Goal: Task Accomplishment & Management: Manage account settings

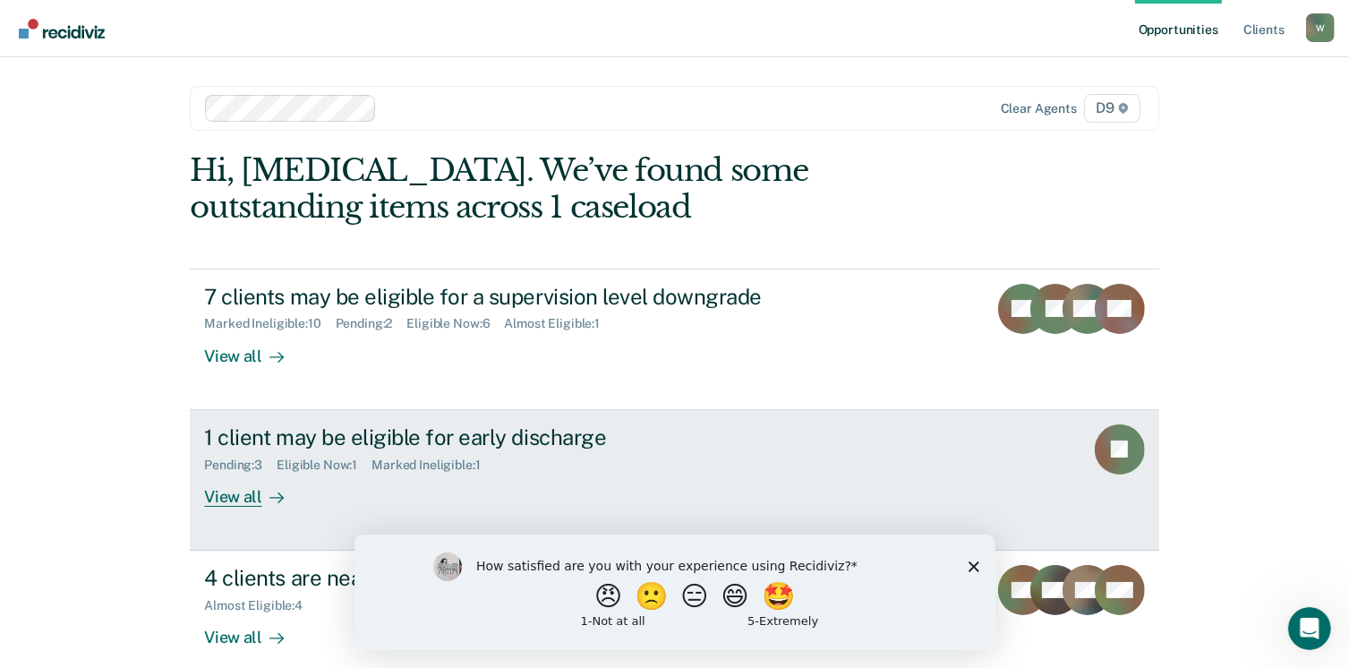
click at [227, 500] on div "View all" at bounding box center [254, 489] width 100 height 35
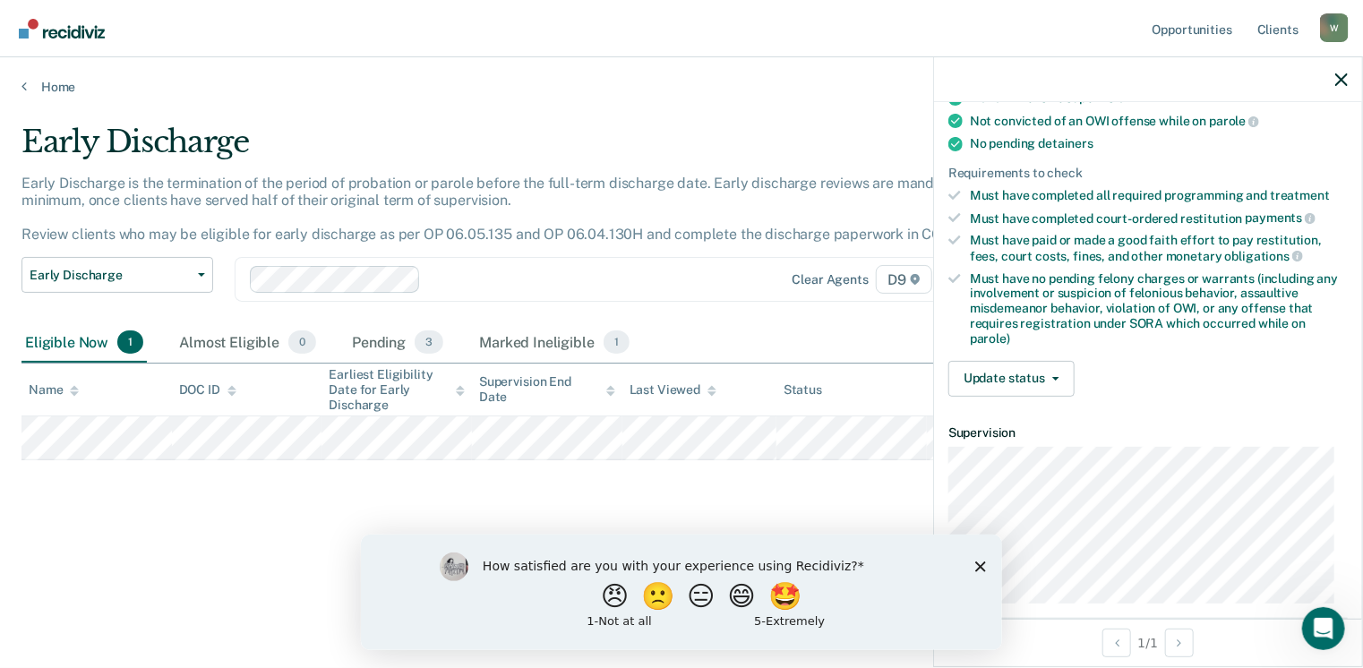
scroll to position [364, 0]
click at [1045, 360] on button "Update status" at bounding box center [1011, 376] width 126 height 36
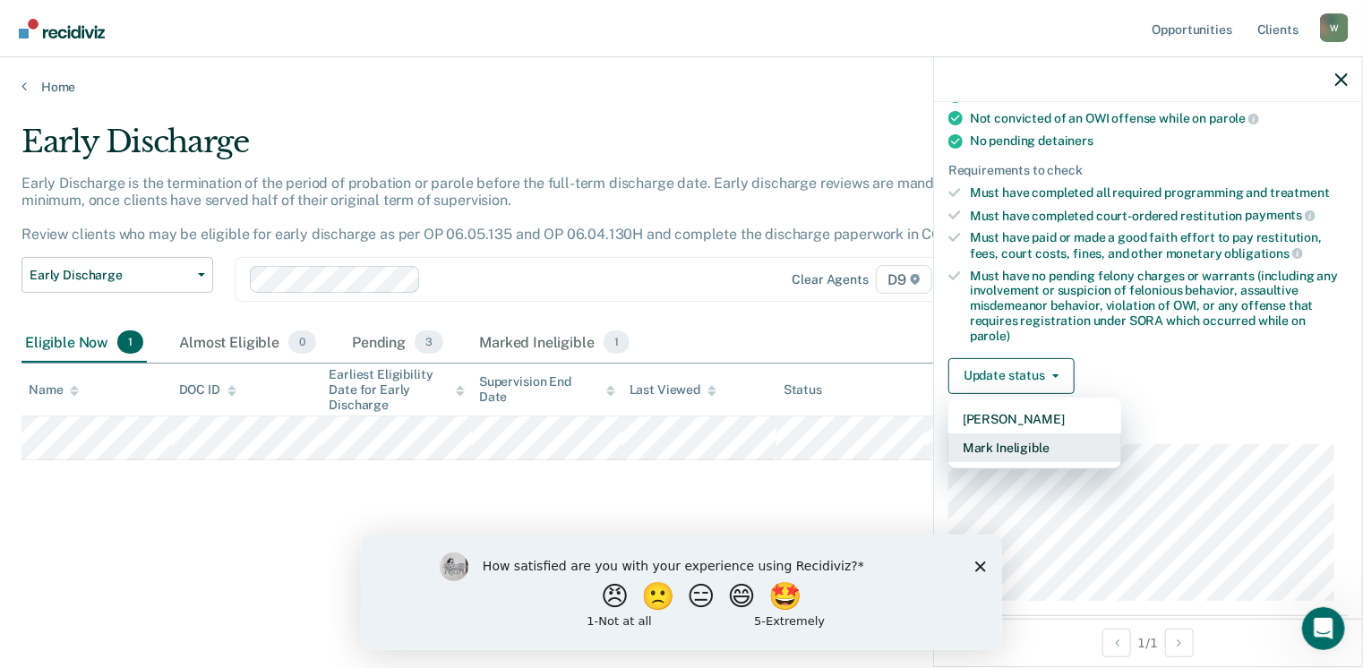
click at [1021, 440] on button "Mark Ineligible" at bounding box center [1034, 447] width 173 height 29
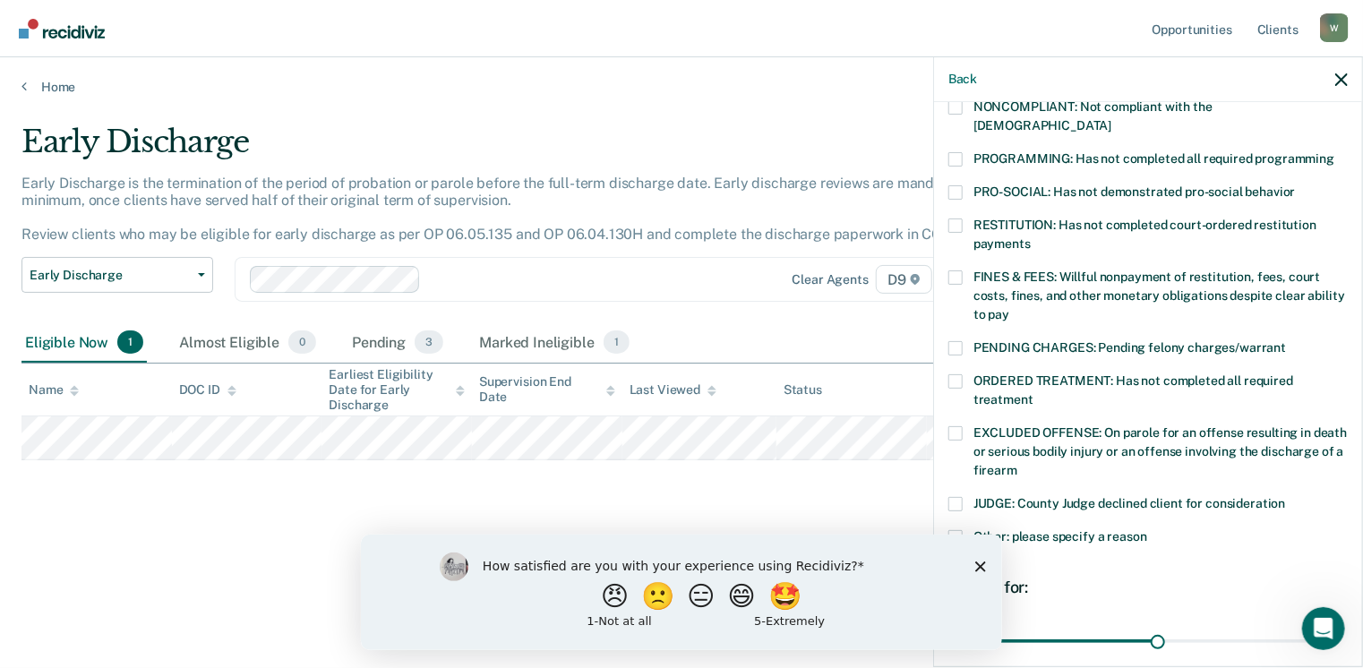
click at [953, 374] on span at bounding box center [955, 381] width 14 height 14
click at [1033, 393] on input "ORDERED TREATMENT: Has not completed all required treatment" at bounding box center [1033, 393] width 0 height 0
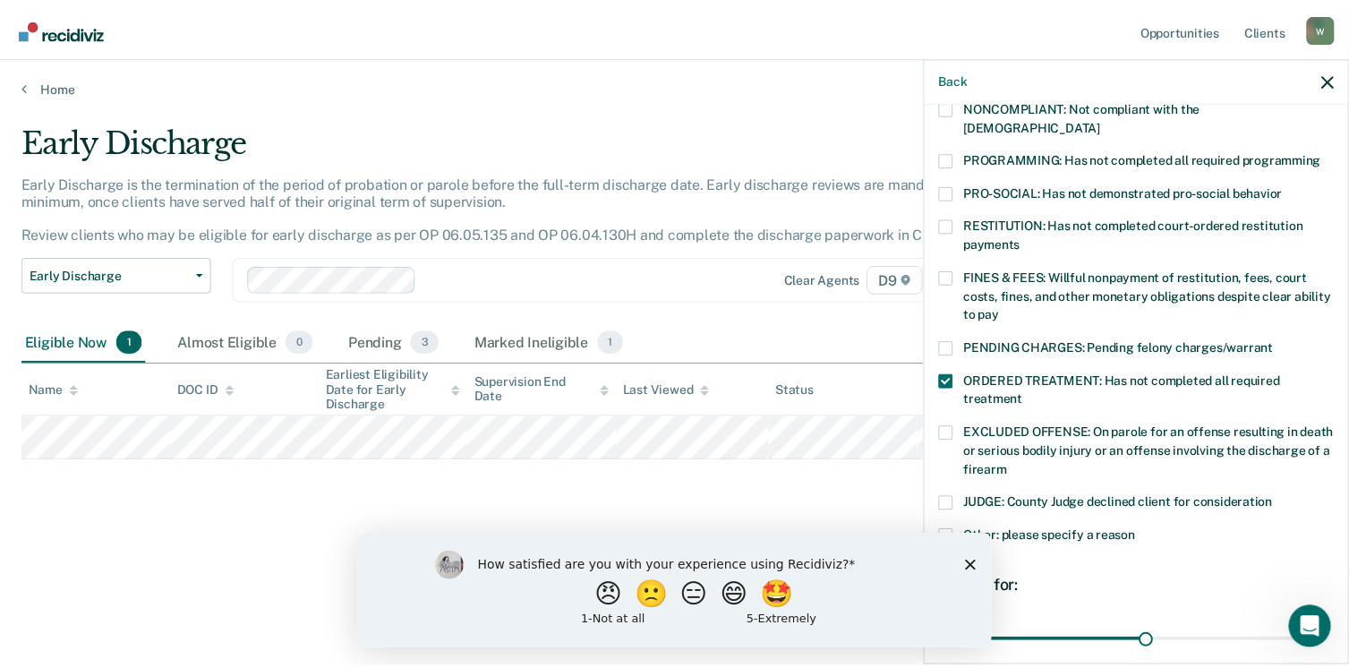
scroll to position [493, 0]
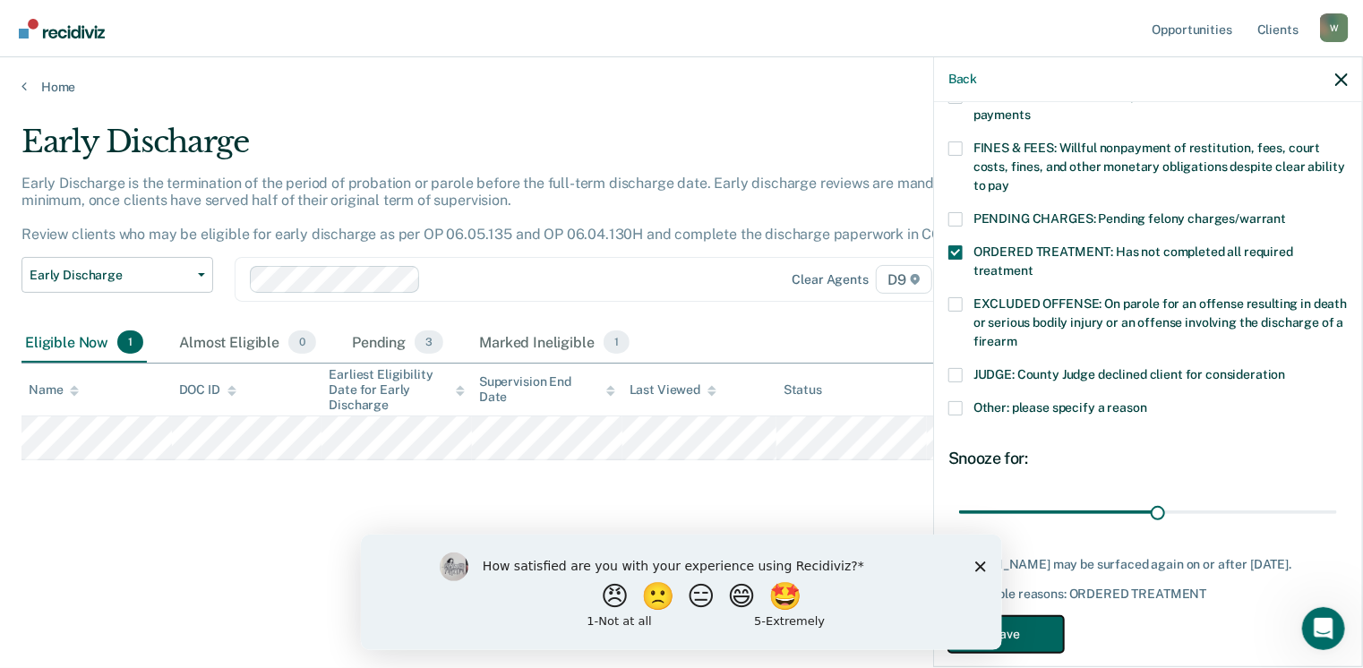
click at [1017, 616] on button "Save" at bounding box center [1005, 634] width 115 height 37
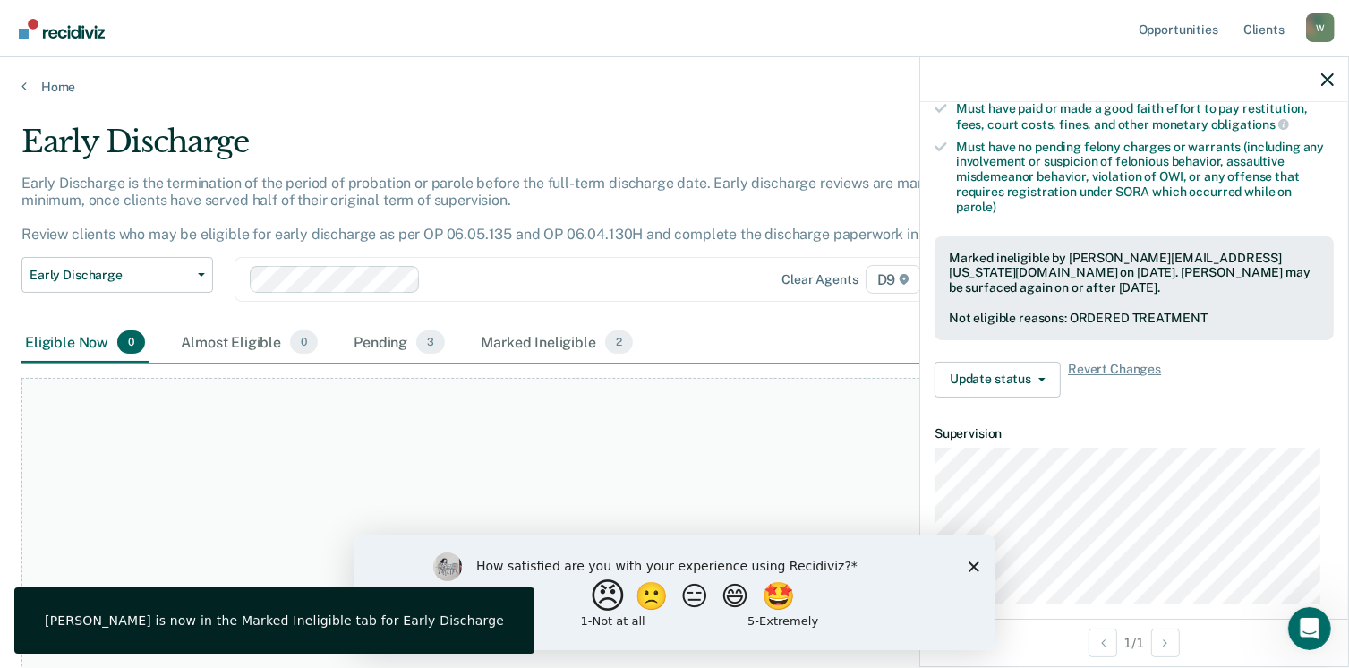
click at [592, 602] on button "😠" at bounding box center [609, 595] width 42 height 36
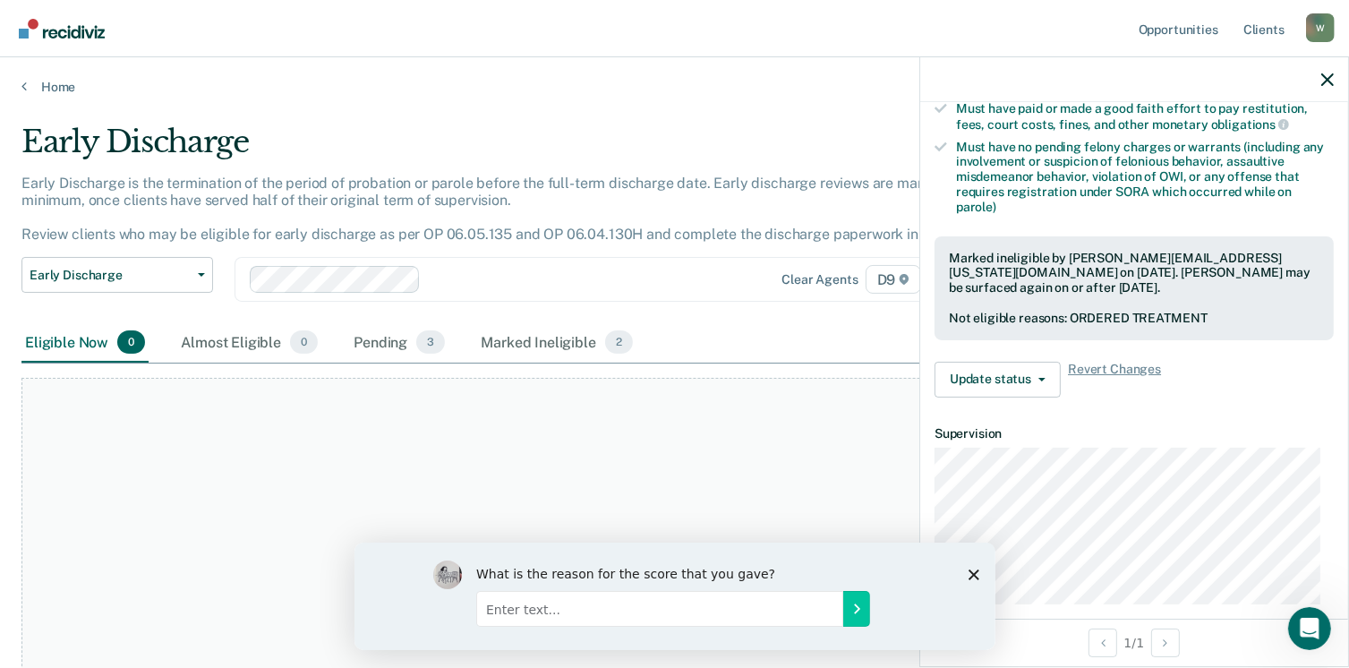
click at [775, 606] on input "Enter text..." at bounding box center [658, 608] width 367 height 36
click at [696, 619] on input "Too Busy with daily work activities to" at bounding box center [658, 608] width 367 height 36
type input "Too Busy with daily work activities"
click at [860, 621] on button "Submit your response" at bounding box center [855, 608] width 27 height 36
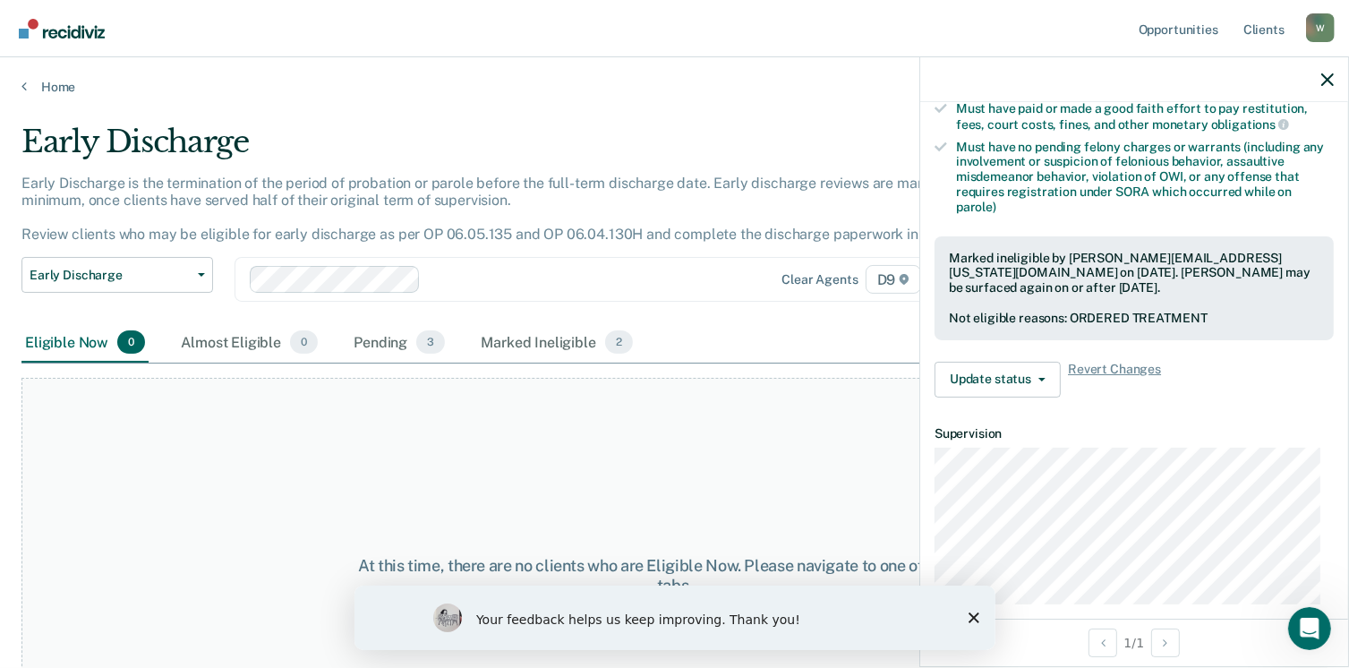
click at [612, 490] on div "At this time, there are no clients who are Eligible Now. Please navigate to one…" at bounding box center [674, 576] width 1306 height 396
click at [968, 617] on icon "Close survey" at bounding box center [973, 616] width 11 height 11
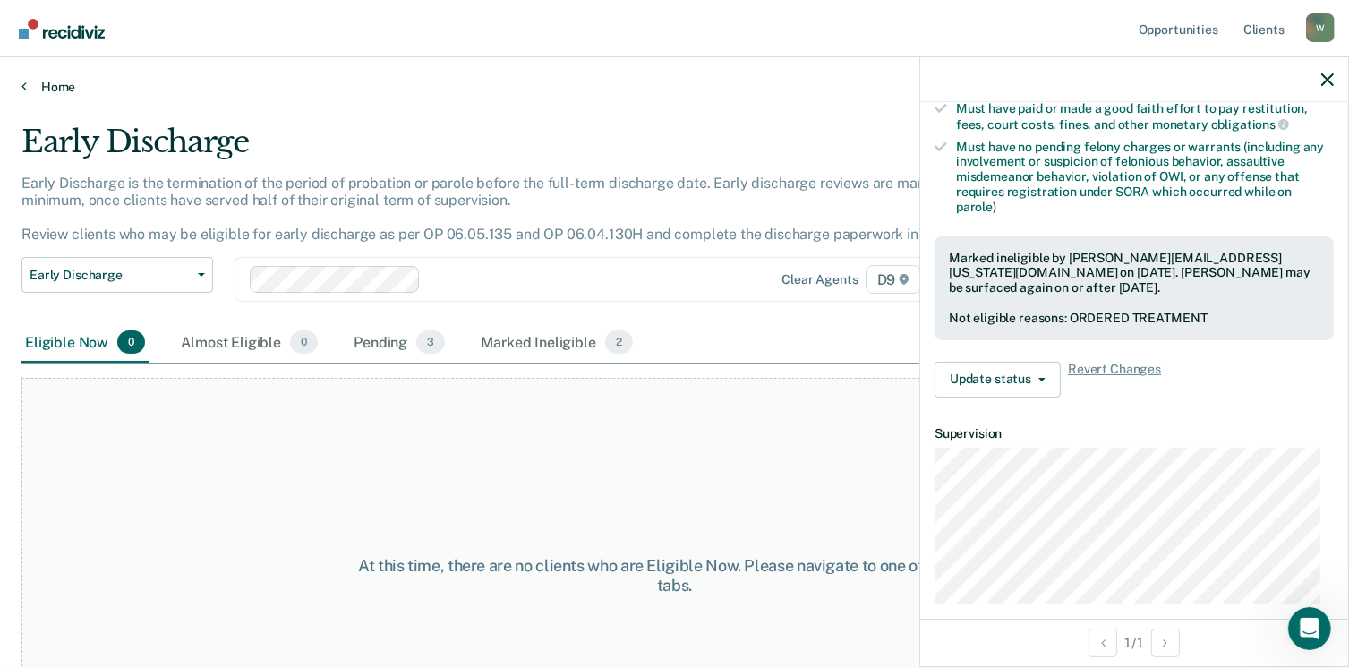
click at [34, 85] on link "Home" at bounding box center [674, 87] width 1306 height 16
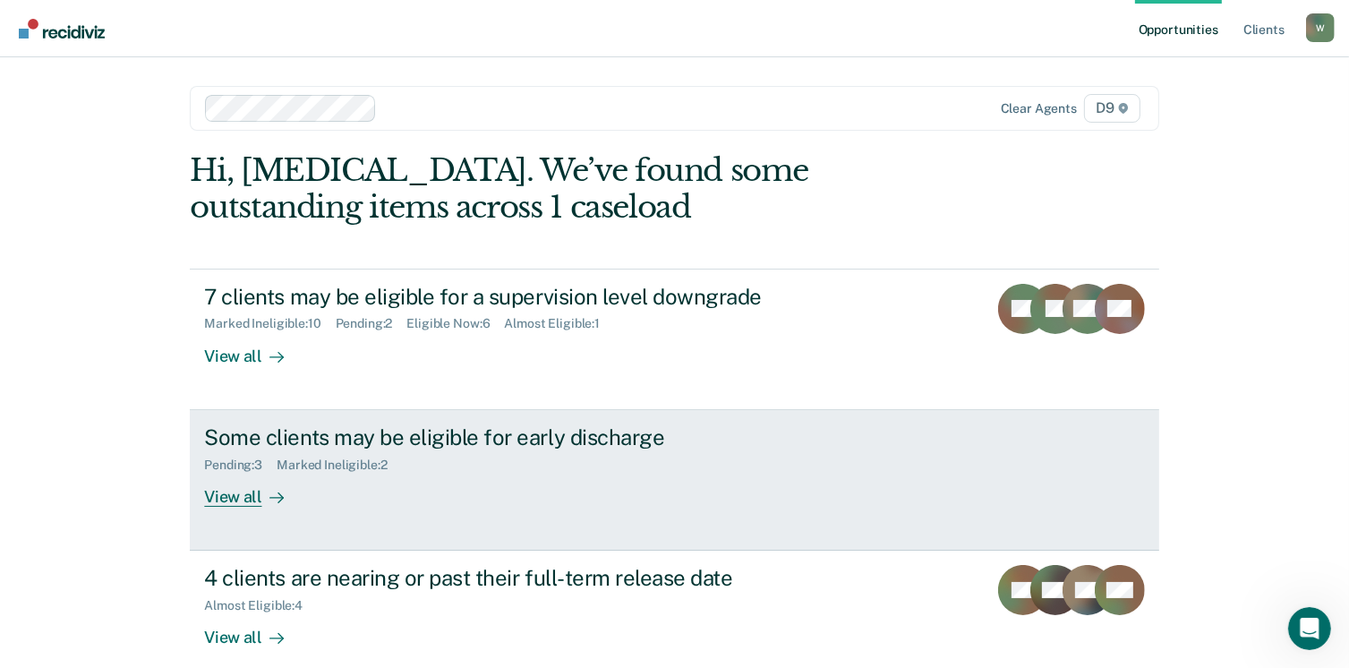
click at [233, 502] on div "View all" at bounding box center [254, 489] width 100 height 35
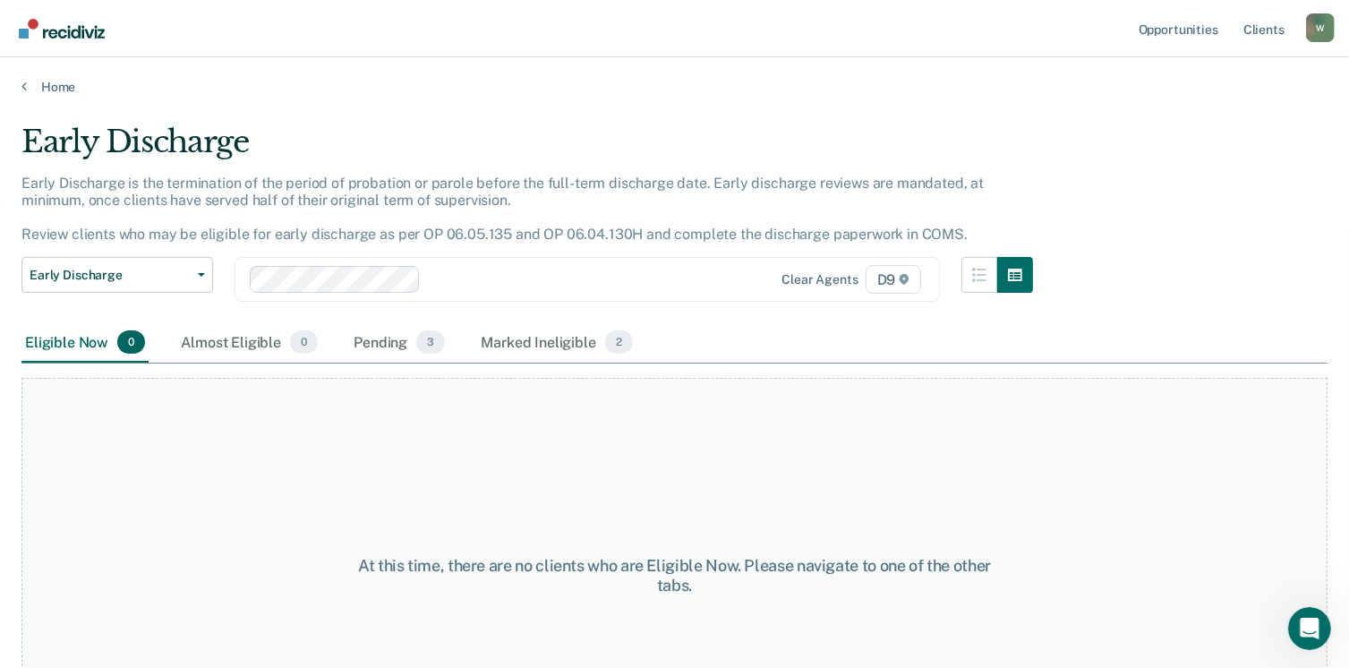
click at [17, 81] on div "Home" at bounding box center [674, 76] width 1349 height 38
click at [20, 90] on div "Home" at bounding box center [674, 76] width 1349 height 38
click at [25, 81] on icon at bounding box center [23, 86] width 5 height 14
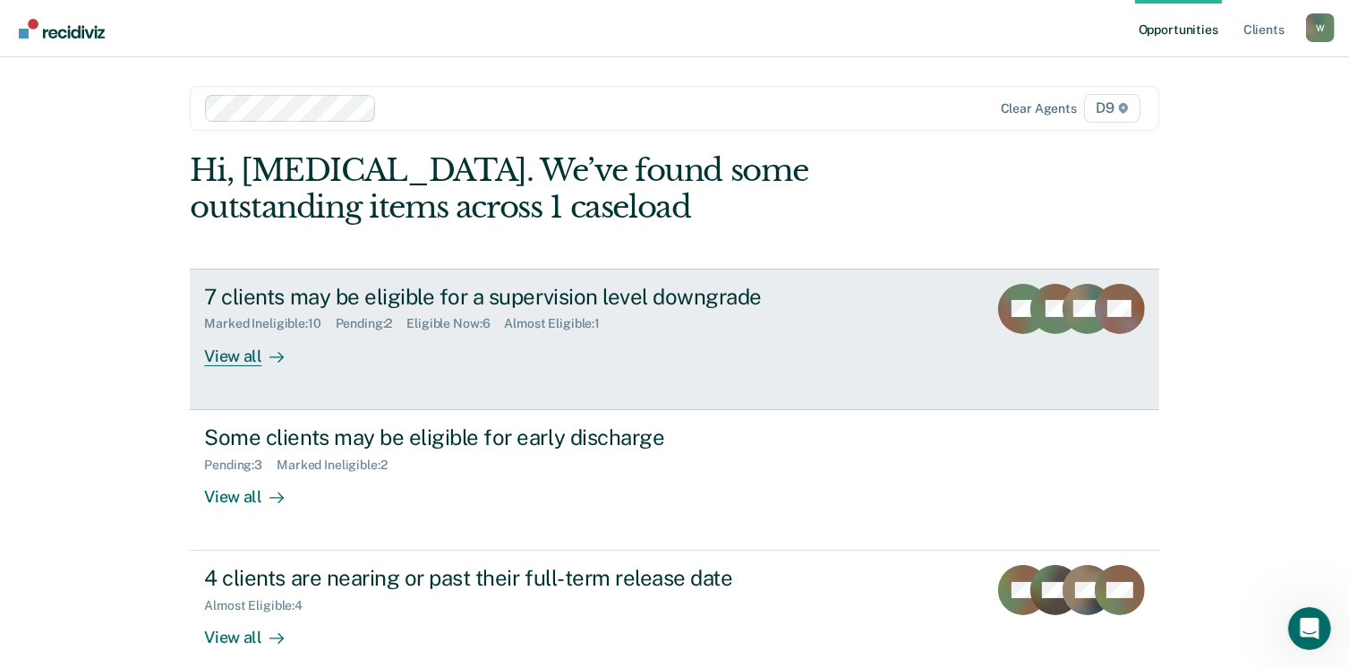
scroll to position [93, 0]
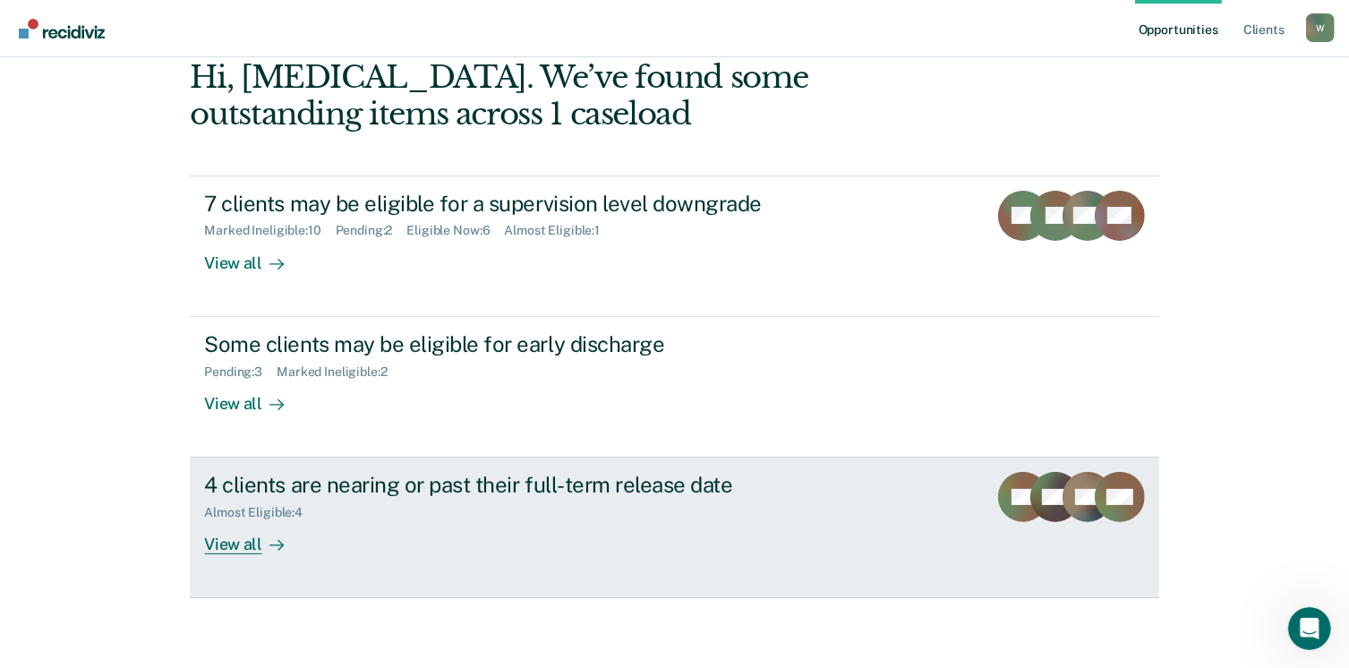
click at [235, 545] on div "View all" at bounding box center [254, 537] width 100 height 35
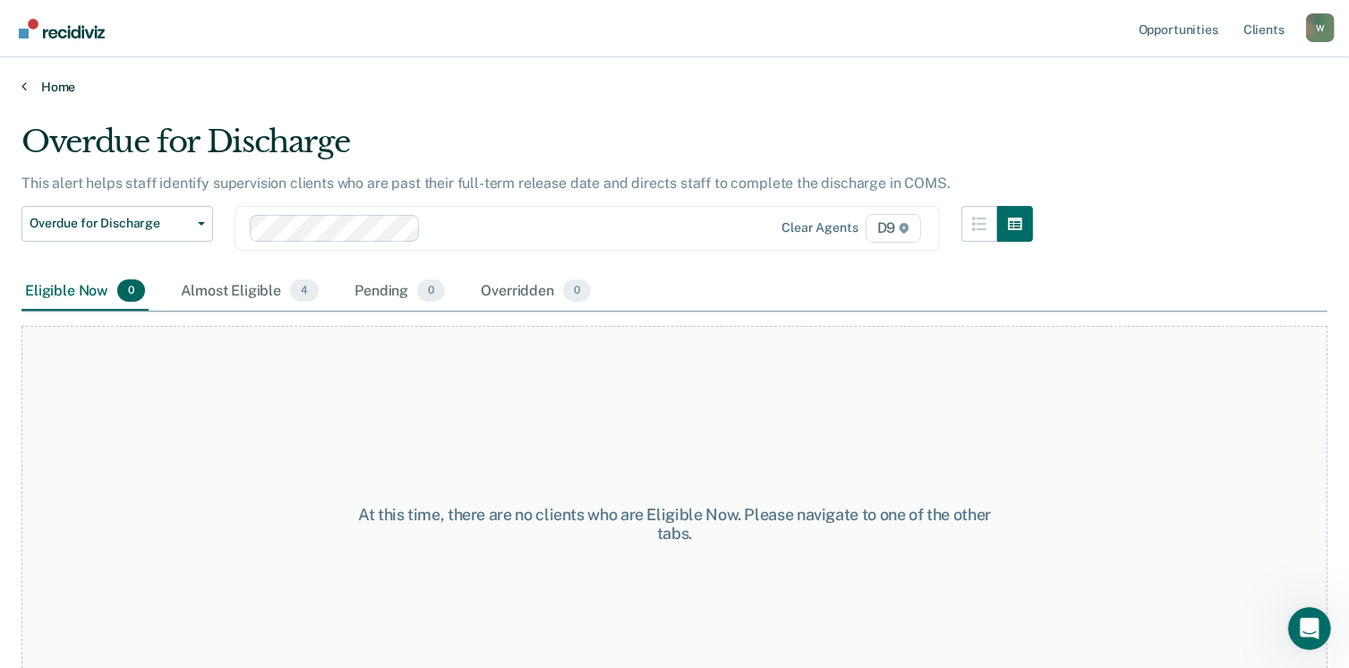
click at [41, 87] on link "Home" at bounding box center [674, 87] width 1306 height 16
click at [35, 87] on link "Home" at bounding box center [674, 87] width 1306 height 16
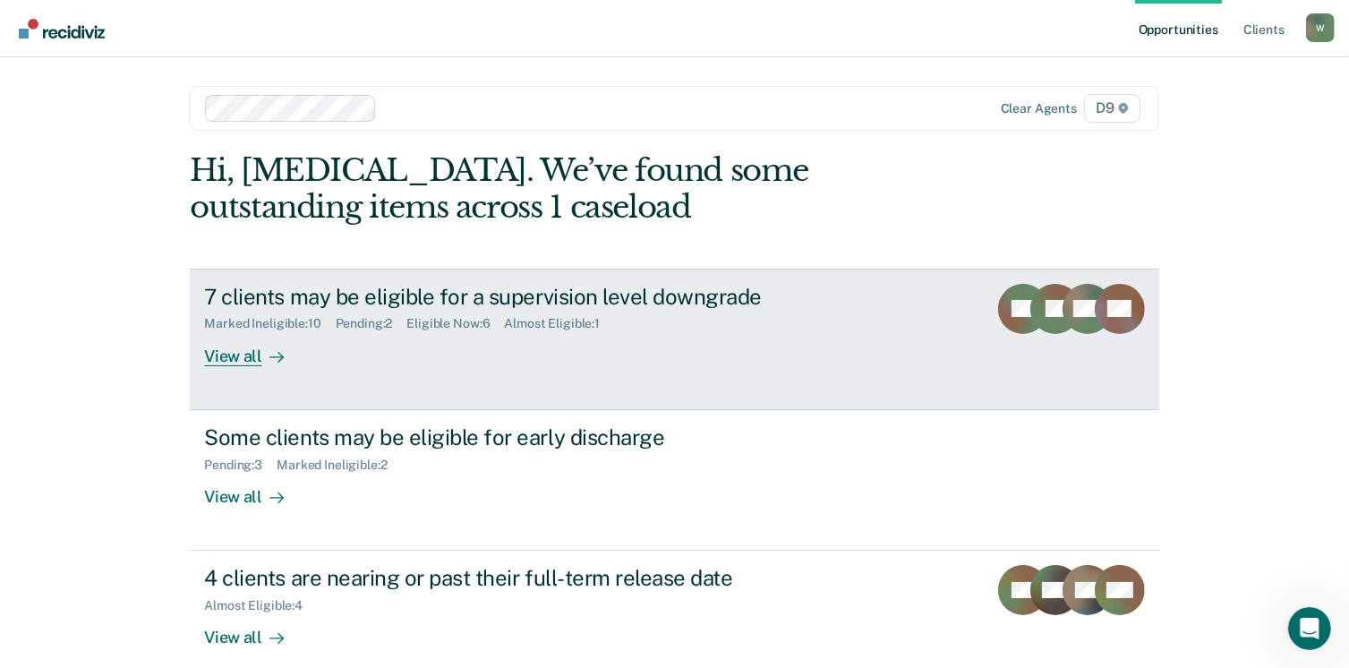
click at [296, 287] on div "7 clients may be eligible for a supervision level downgrade" at bounding box center [518, 297] width 628 height 26
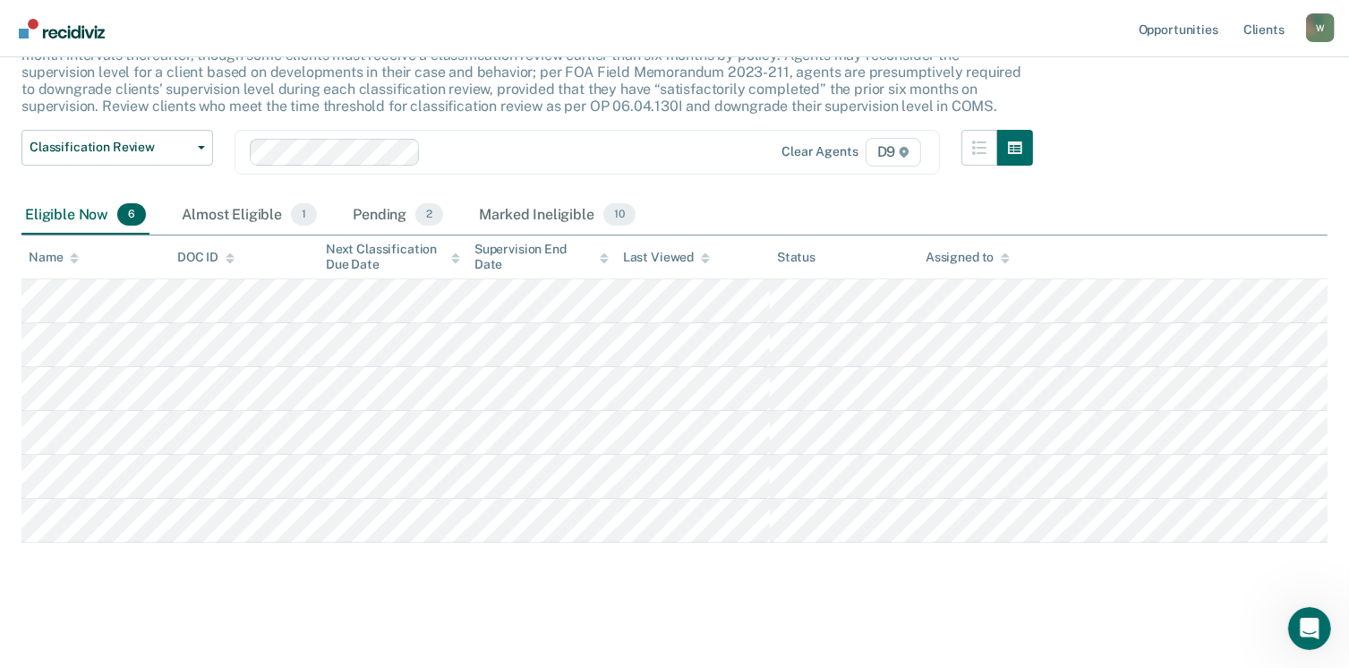
scroll to position [147, 0]
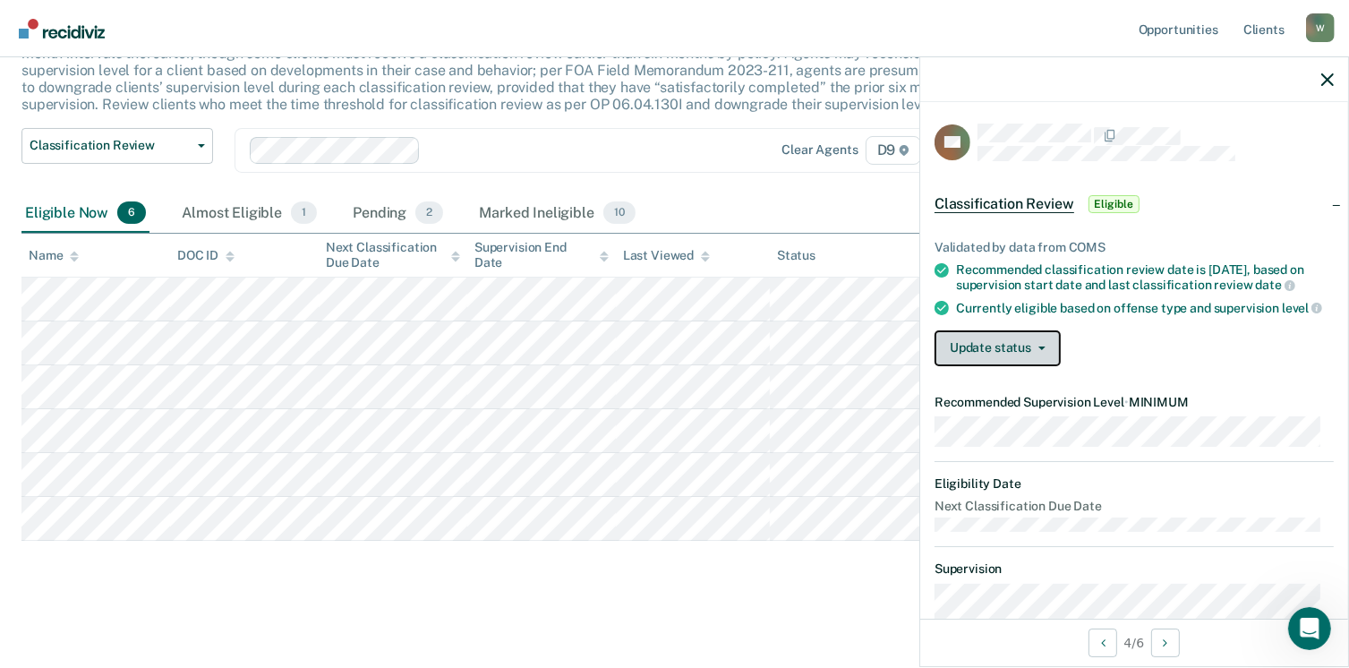
click at [1034, 350] on span "button" at bounding box center [1038, 348] width 14 height 4
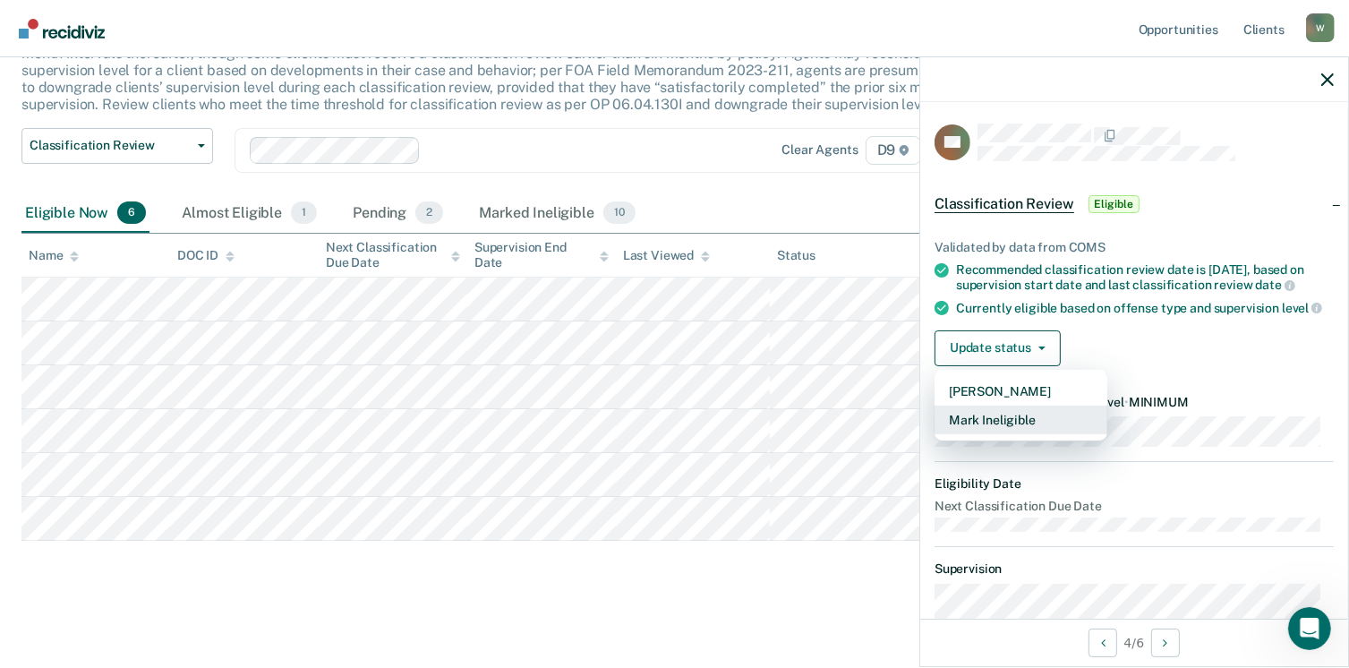
click at [1024, 431] on button "Mark Ineligible" at bounding box center [1021, 420] width 173 height 29
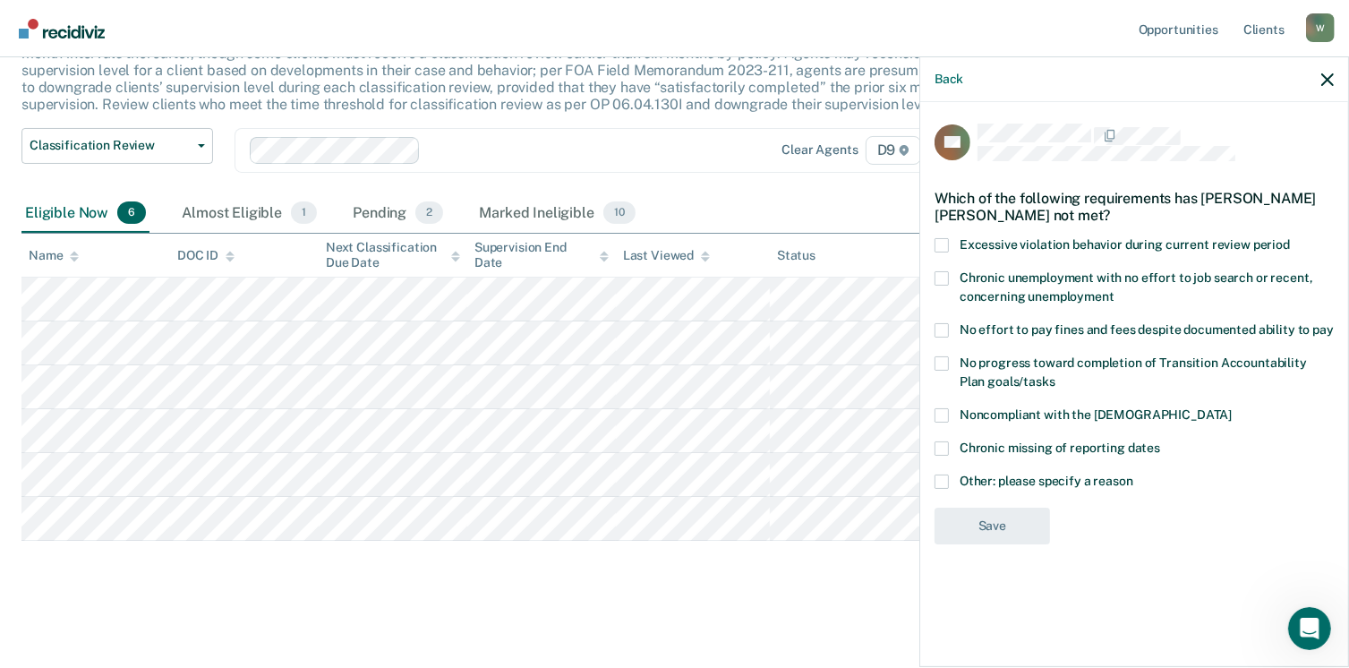
click at [942, 479] on span at bounding box center [942, 481] width 14 height 14
click at [1133, 474] on input "Other: please specify a reason" at bounding box center [1133, 474] width 0 height 0
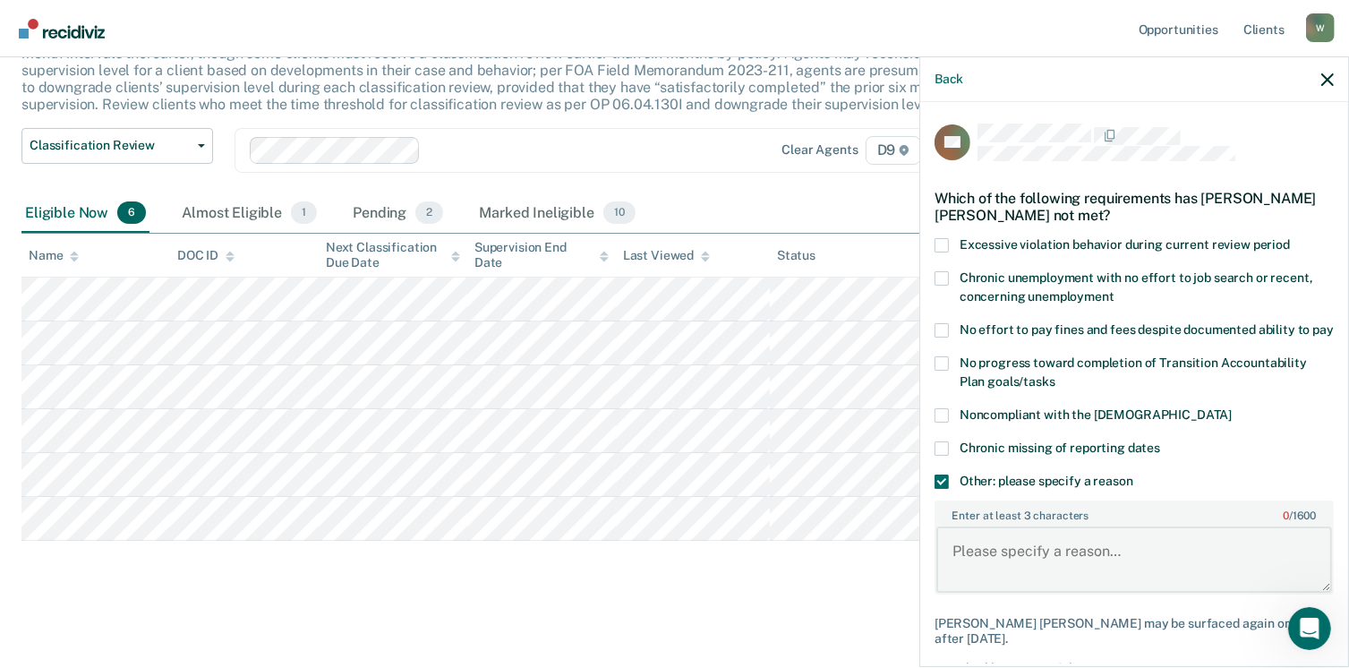
click at [981, 567] on textarea "Enter at least 3 characters 0 / 1600" at bounding box center [1134, 559] width 396 height 66
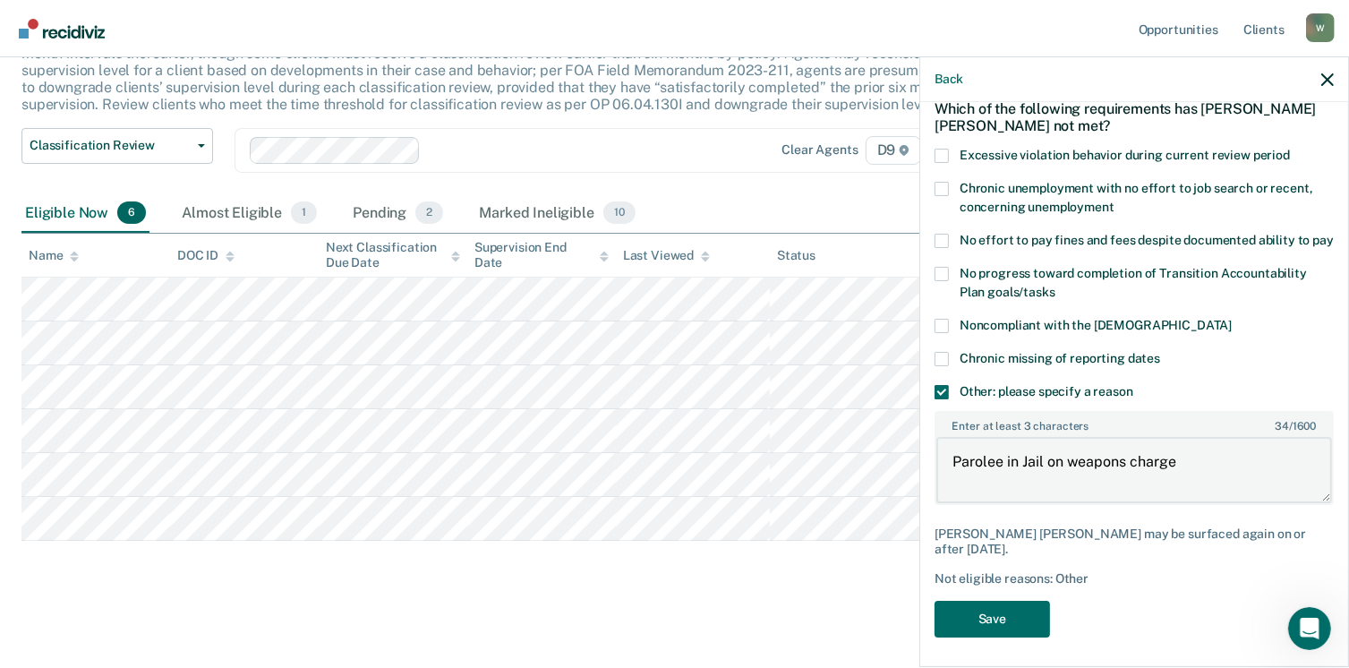
scroll to position [96, 0]
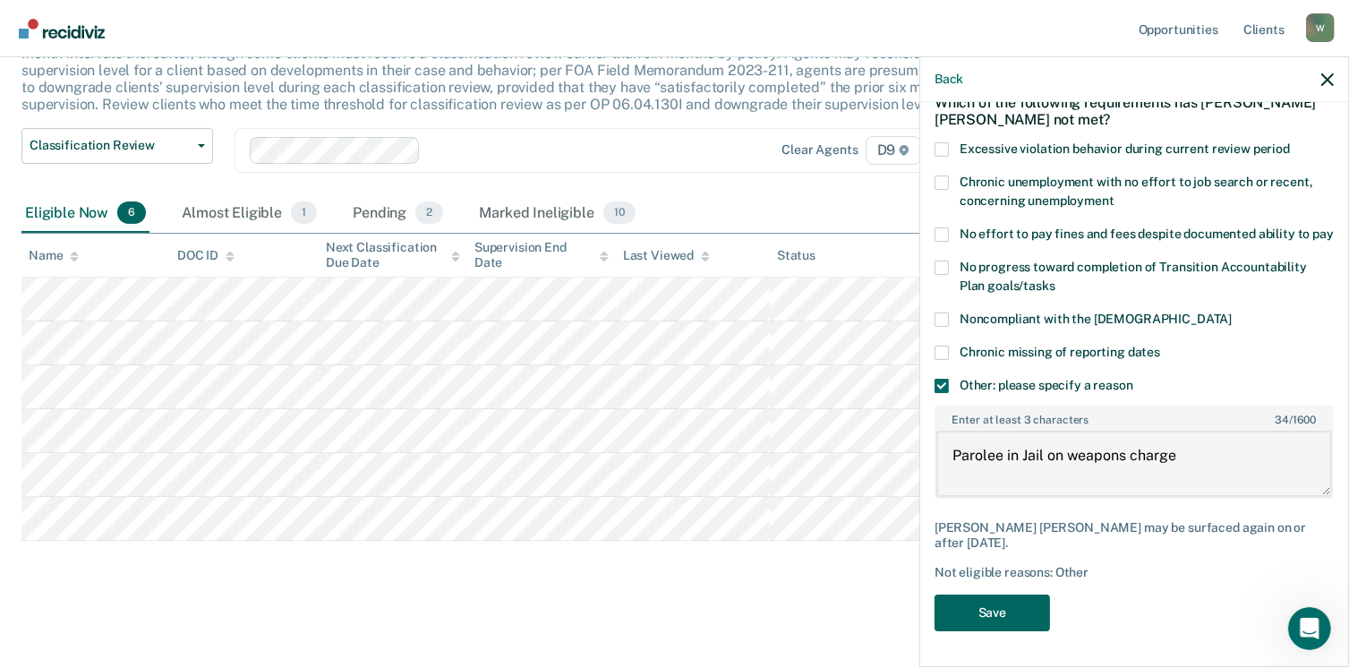
type textarea "Parolee in Jail on weapons charge"
click at [1004, 612] on button "Save" at bounding box center [992, 612] width 115 height 37
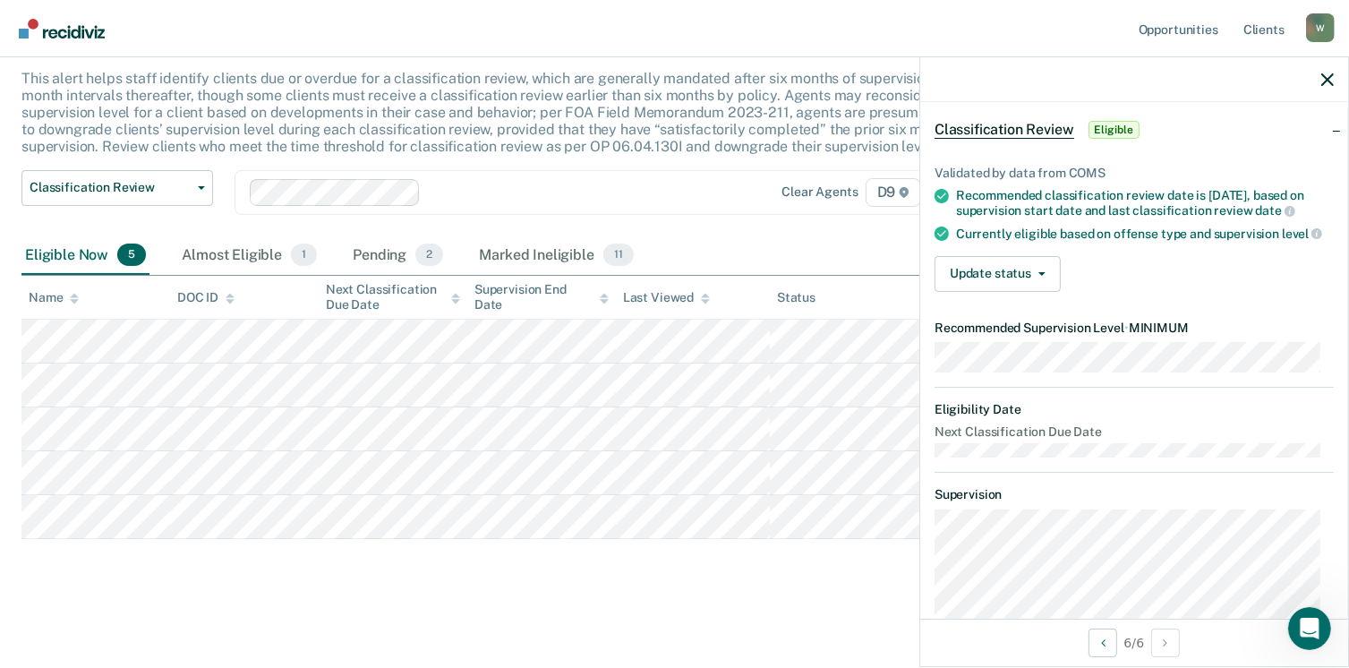
scroll to position [0, 0]
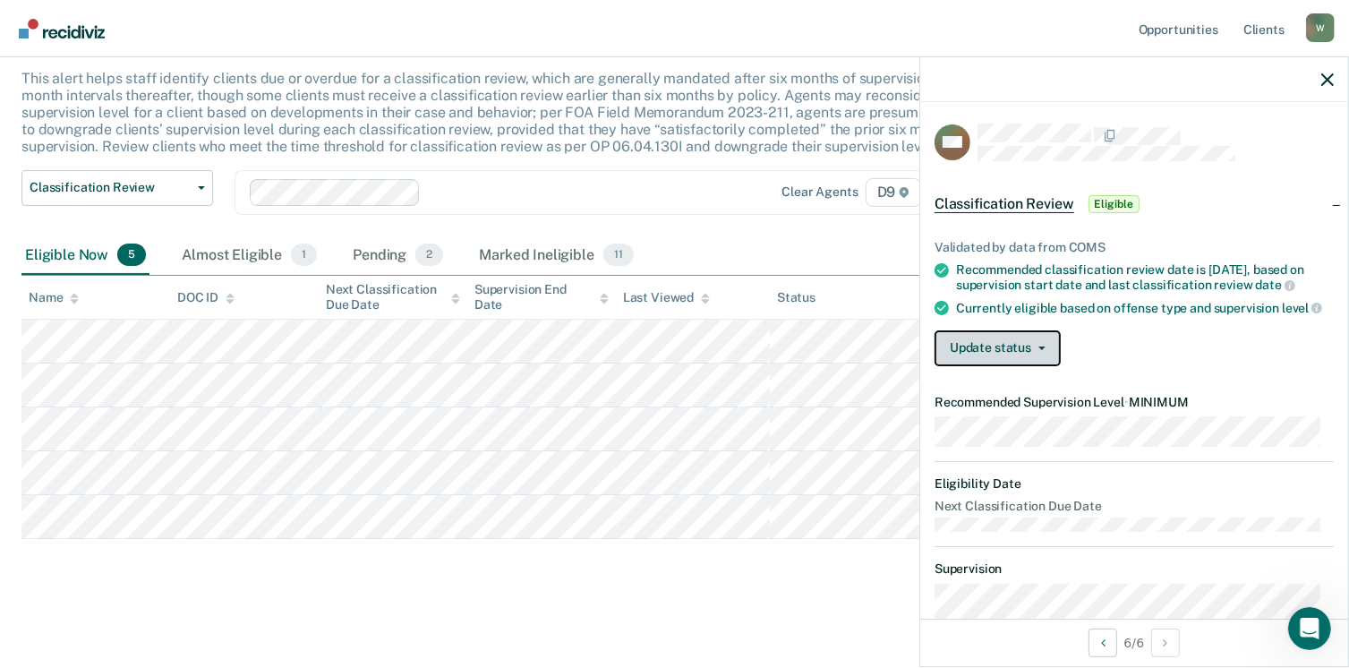
click at [1041, 350] on icon "button" at bounding box center [1041, 348] width 7 height 4
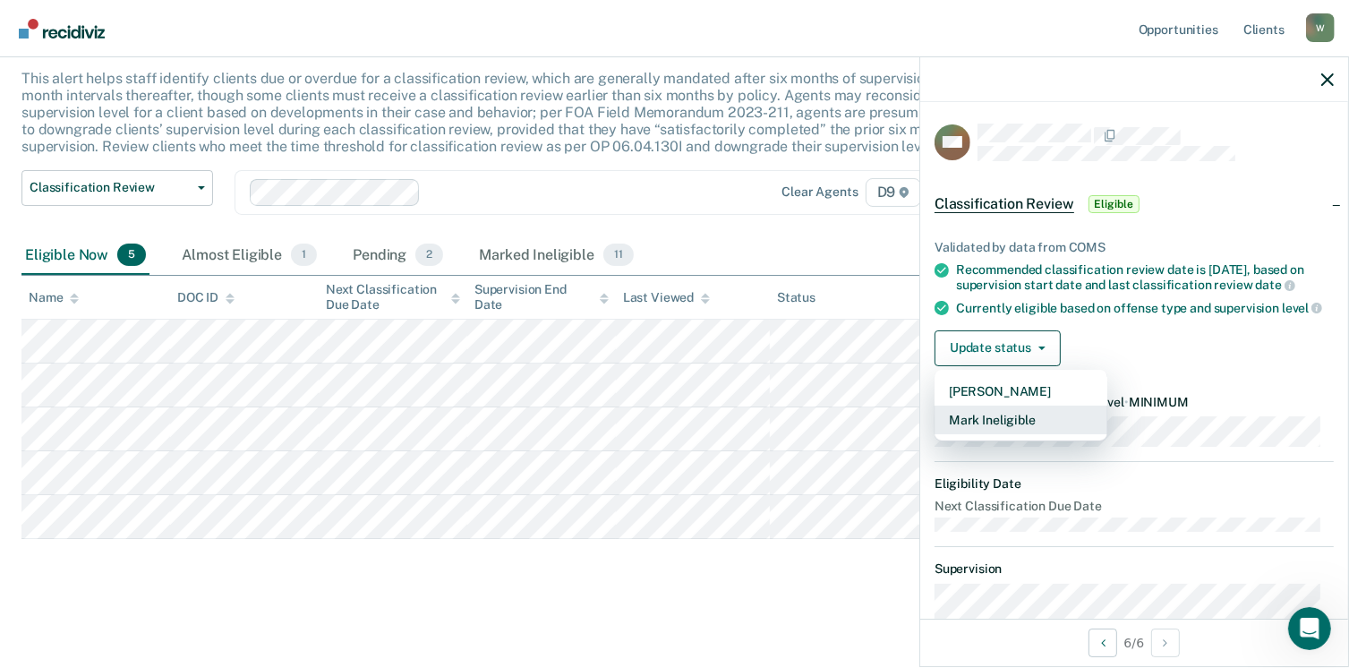
click at [991, 434] on button "Mark Ineligible" at bounding box center [1021, 420] width 173 height 29
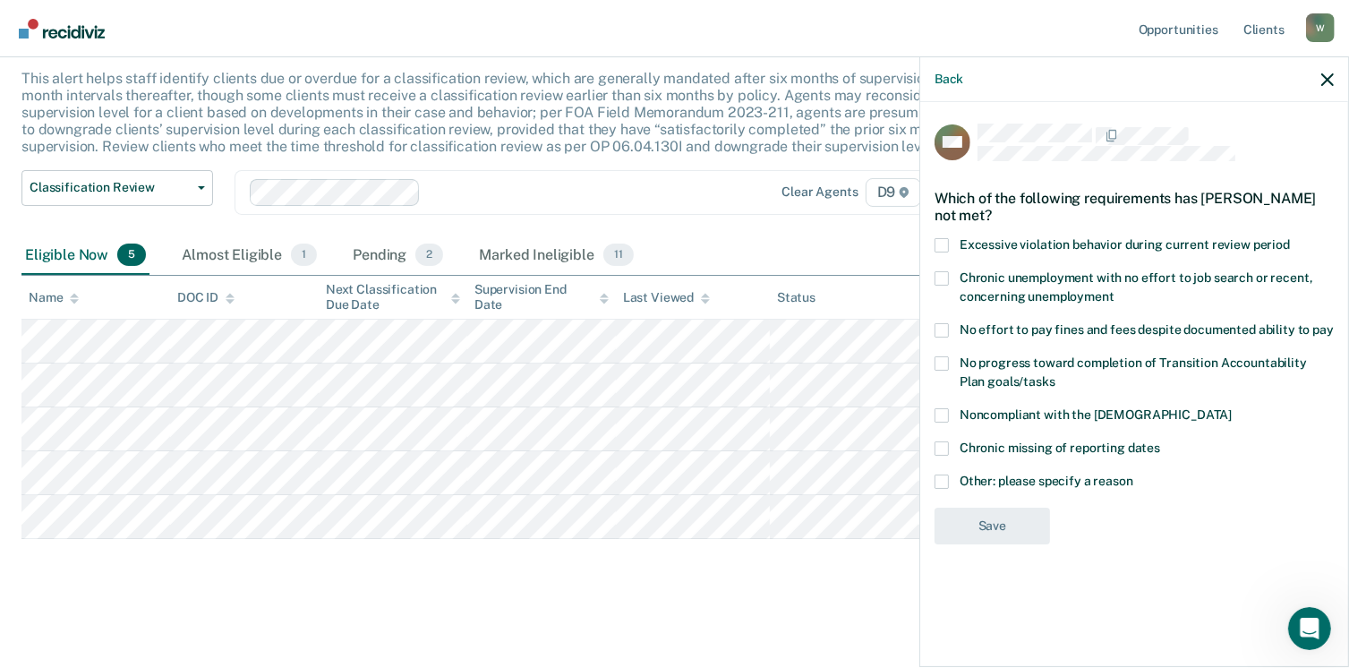
click at [944, 482] on span at bounding box center [942, 481] width 14 height 14
click at [1133, 474] on input "Other: please specify a reason" at bounding box center [1133, 474] width 0 height 0
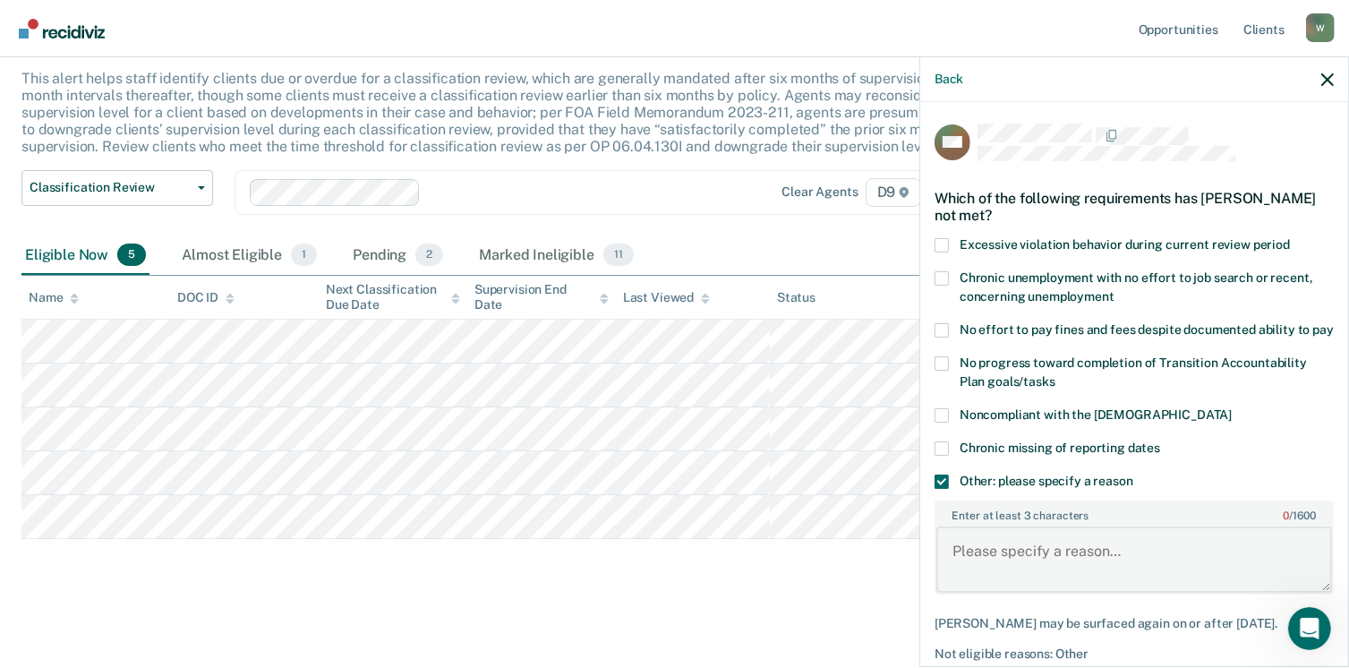
click at [992, 569] on textarea "Enter at least 3 characters 0 / 1600" at bounding box center [1134, 559] width 396 height 66
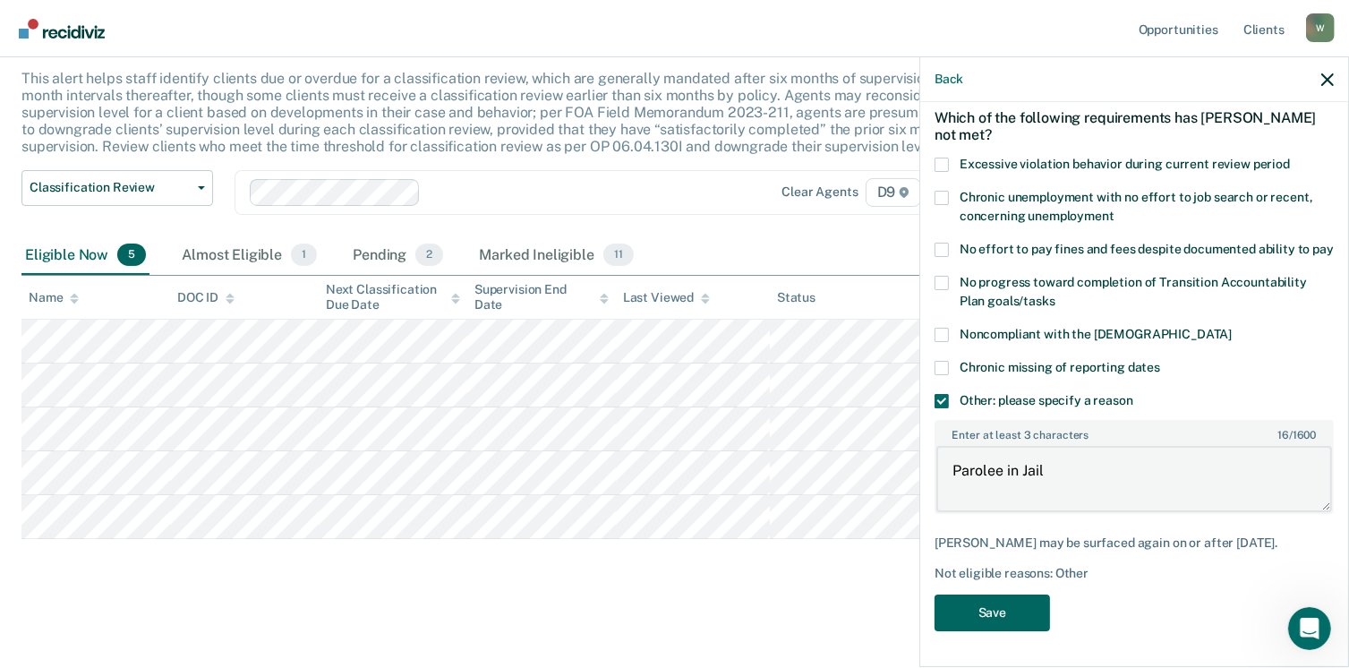
type textarea "Parolee in Jail"
click at [996, 630] on button "Save" at bounding box center [992, 612] width 115 height 37
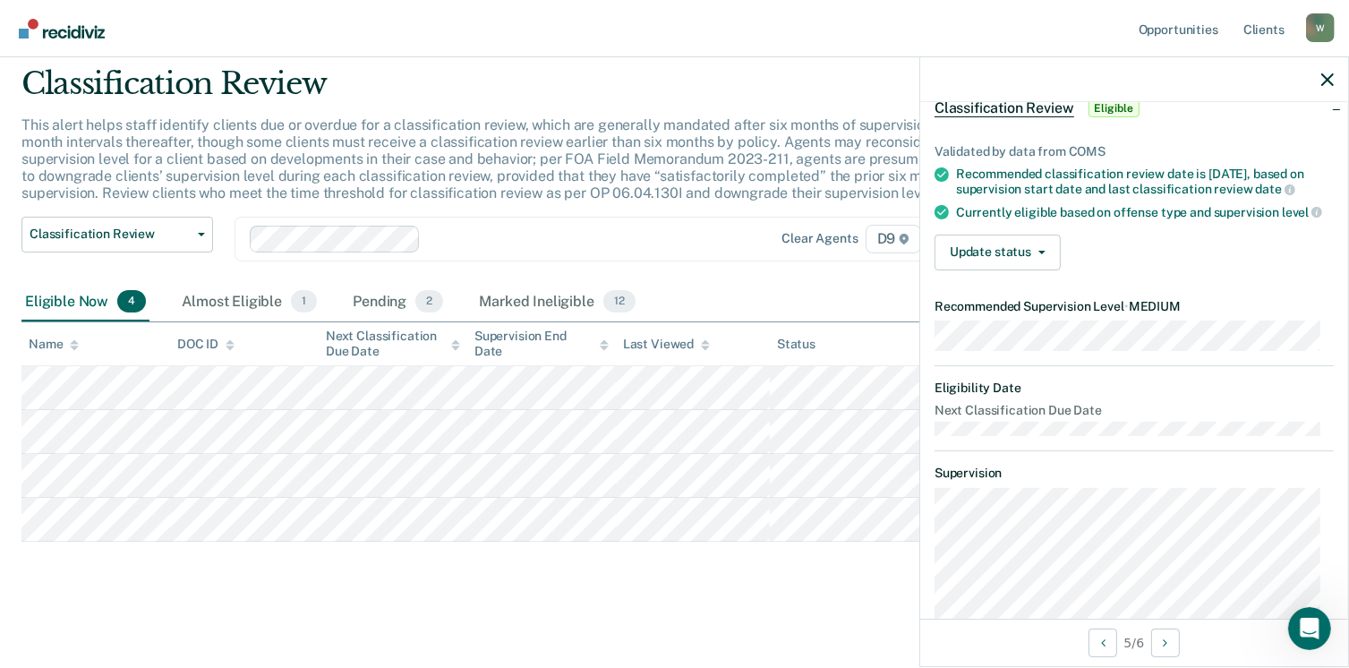
scroll to position [68, 0]
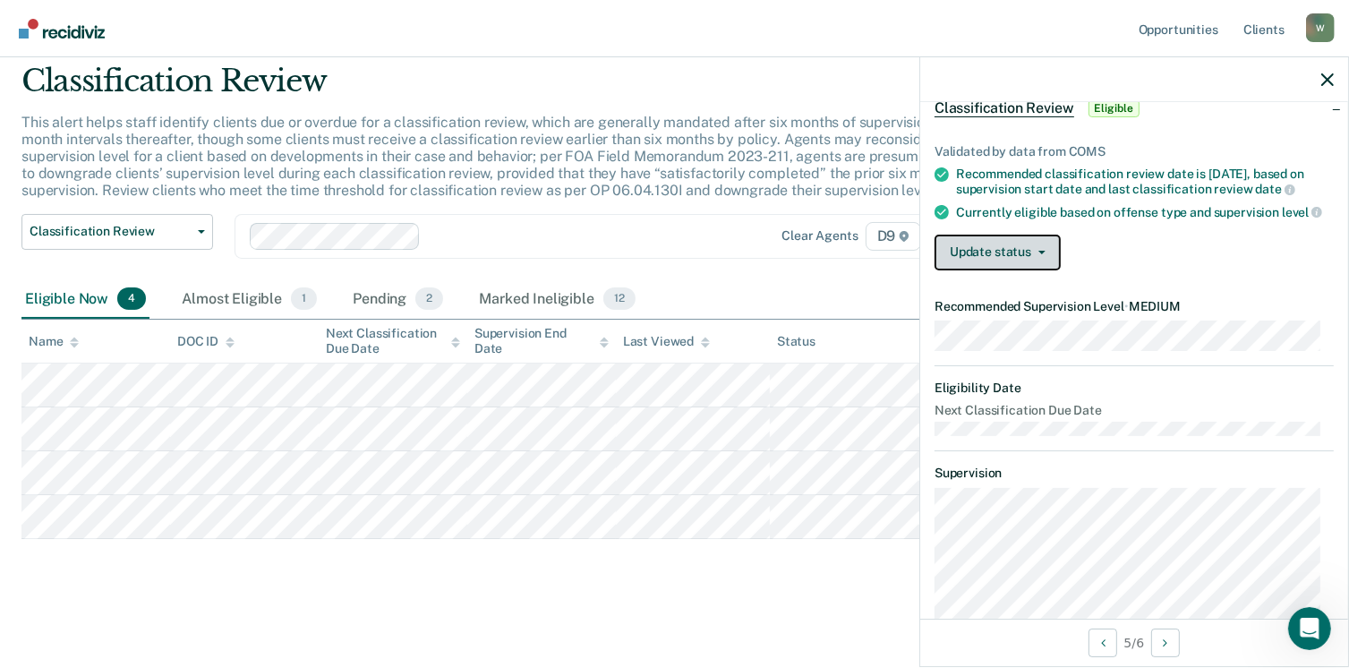
click at [1047, 261] on button "Update status" at bounding box center [998, 253] width 126 height 36
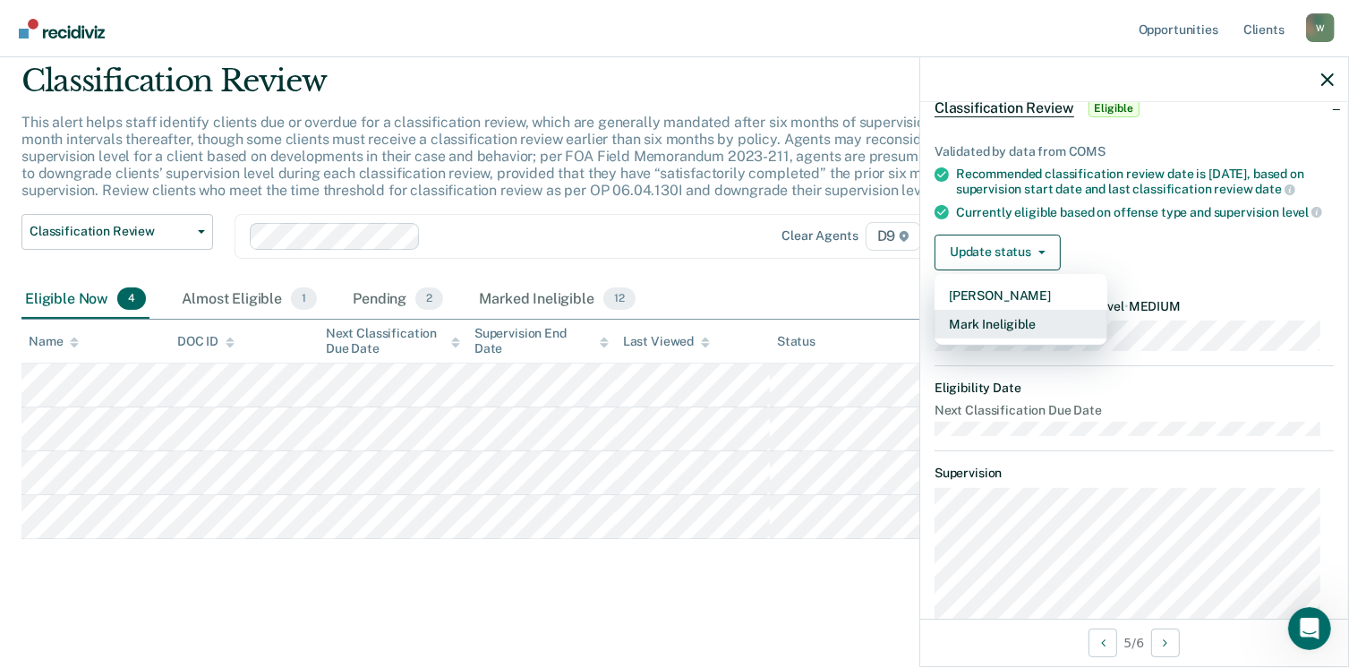
click at [1004, 330] on button "Mark Ineligible" at bounding box center [1021, 324] width 173 height 29
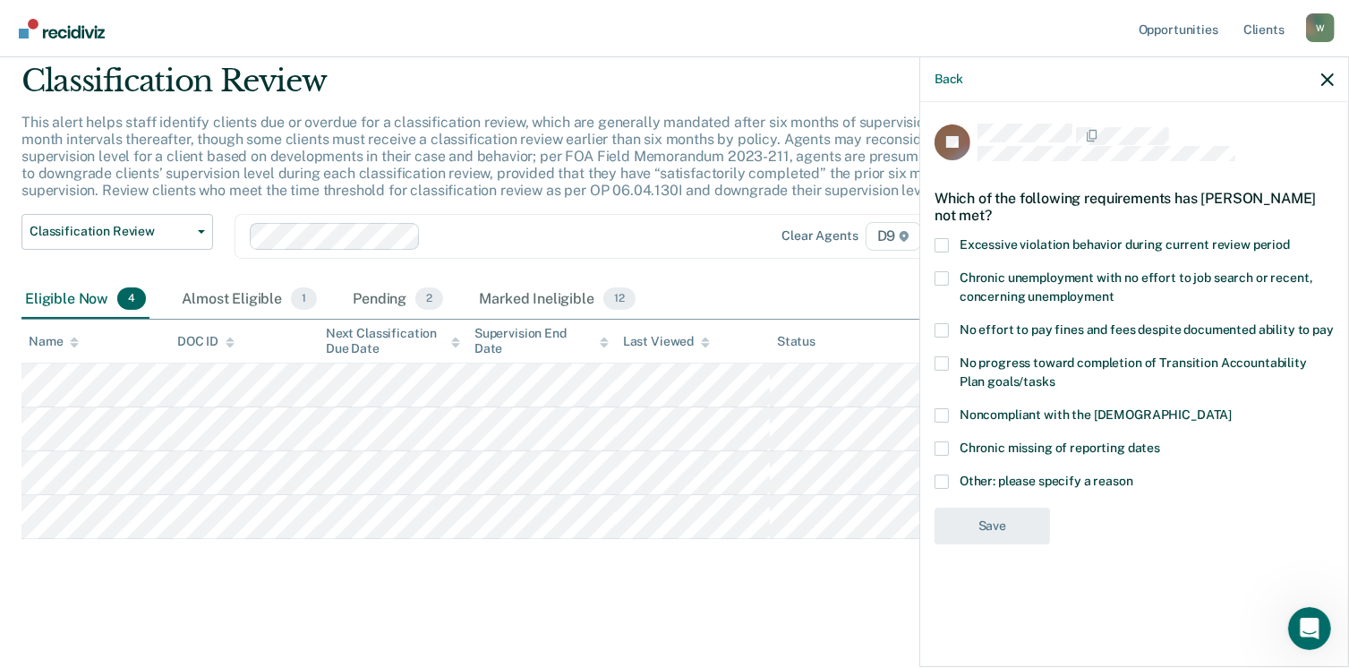
click at [937, 323] on span at bounding box center [942, 330] width 14 height 14
click at [1334, 323] on input "No effort to pay fines and fees despite documented ability to pay" at bounding box center [1334, 323] width 0 height 0
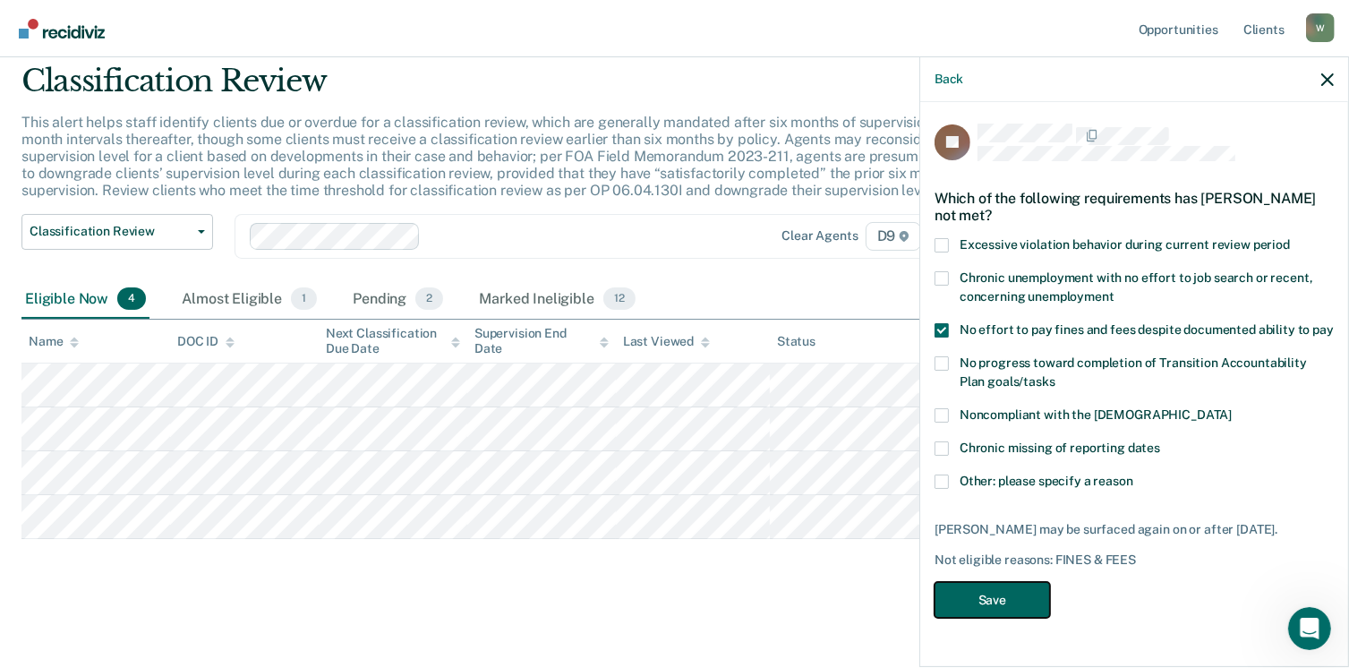
click at [967, 599] on button "Save" at bounding box center [992, 600] width 115 height 37
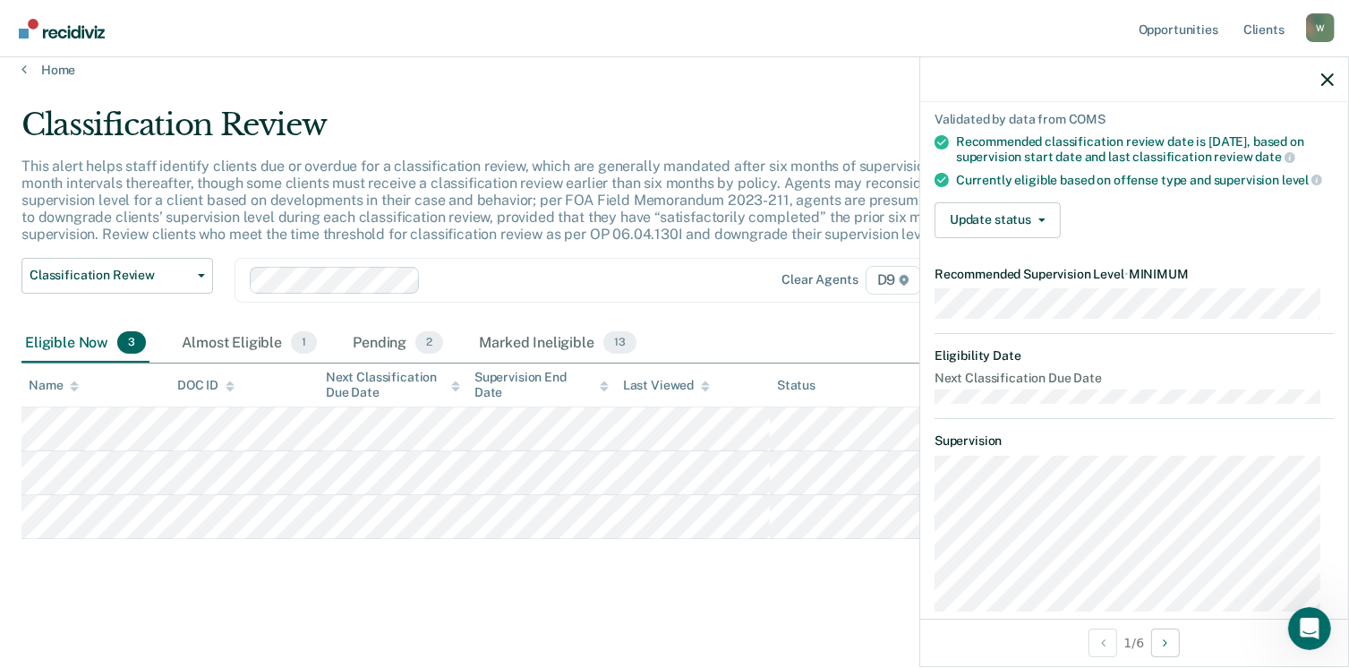
scroll to position [93, 0]
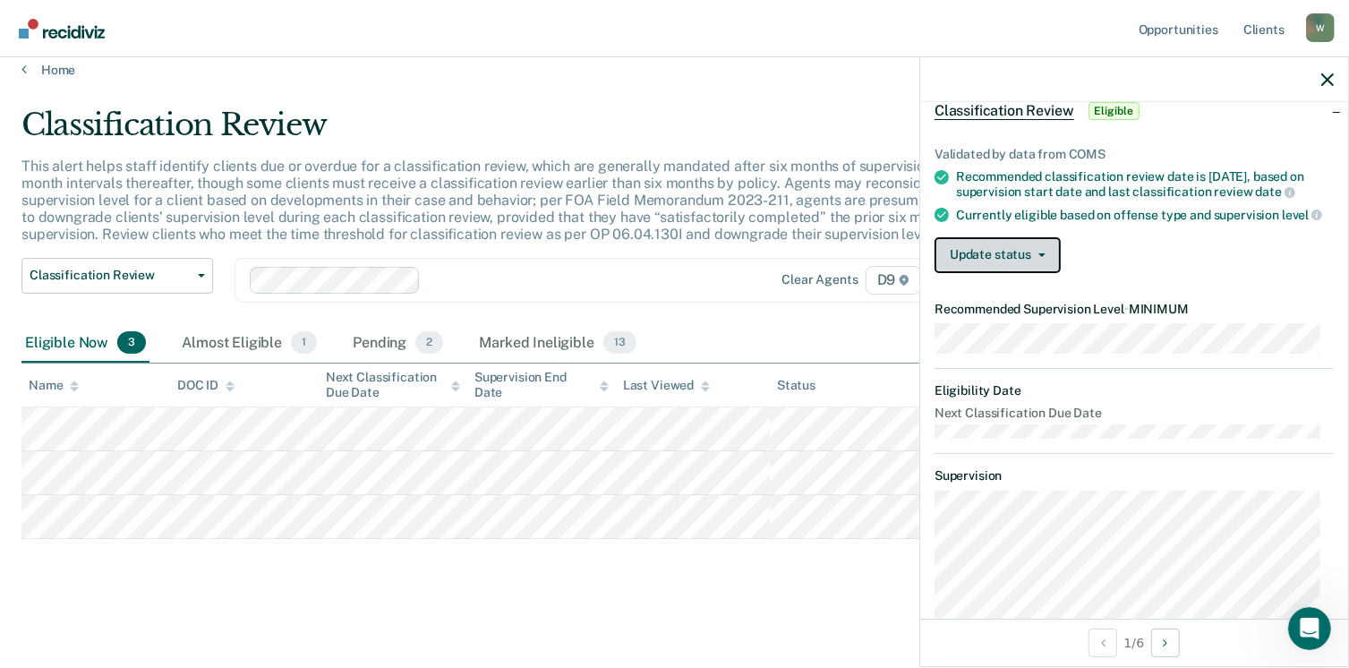
click at [1039, 257] on icon "button" at bounding box center [1041, 255] width 7 height 4
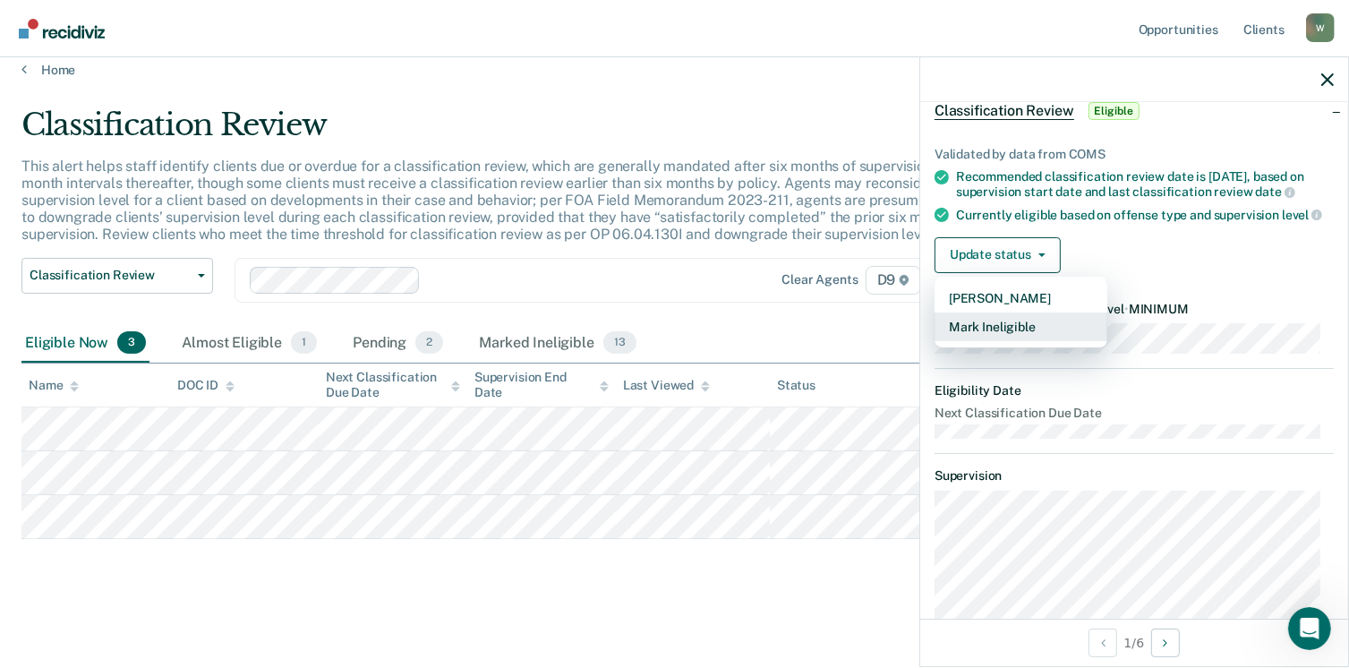
click at [1014, 338] on button "Mark Ineligible" at bounding box center [1021, 326] width 173 height 29
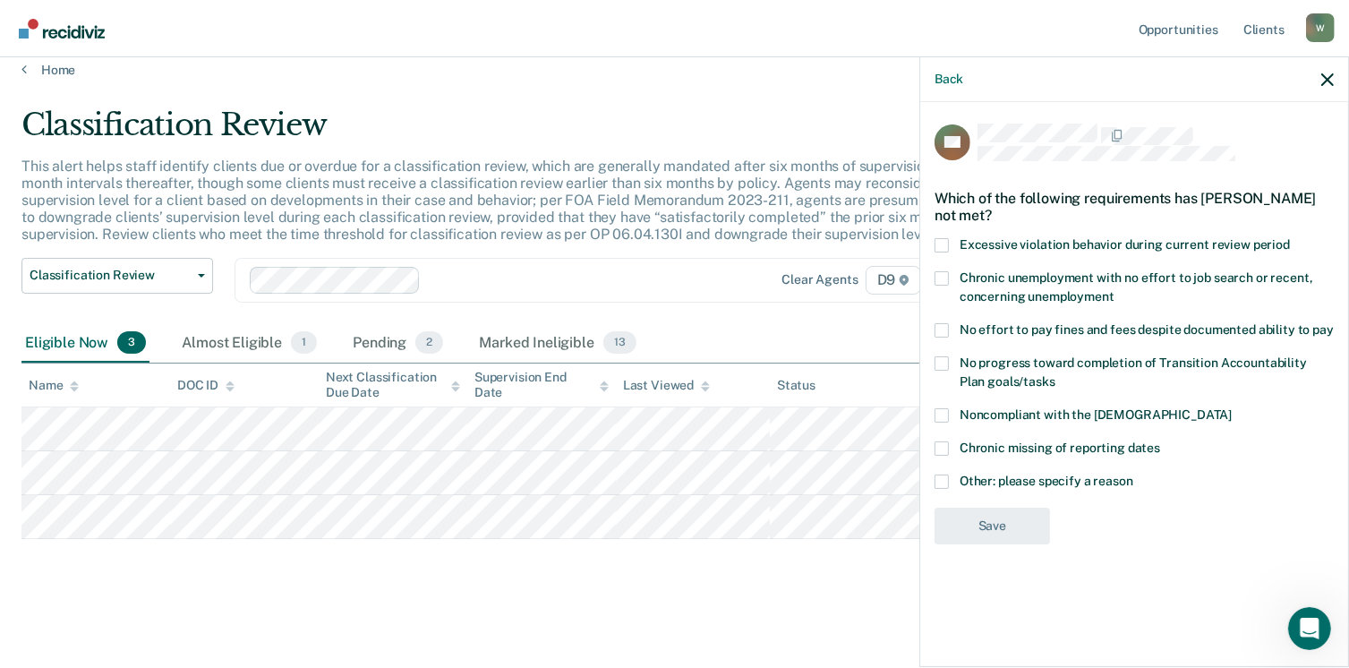
click at [940, 326] on span at bounding box center [942, 330] width 14 height 14
click at [1334, 323] on input "No effort to pay fines and fees despite documented ability to pay" at bounding box center [1334, 323] width 0 height 0
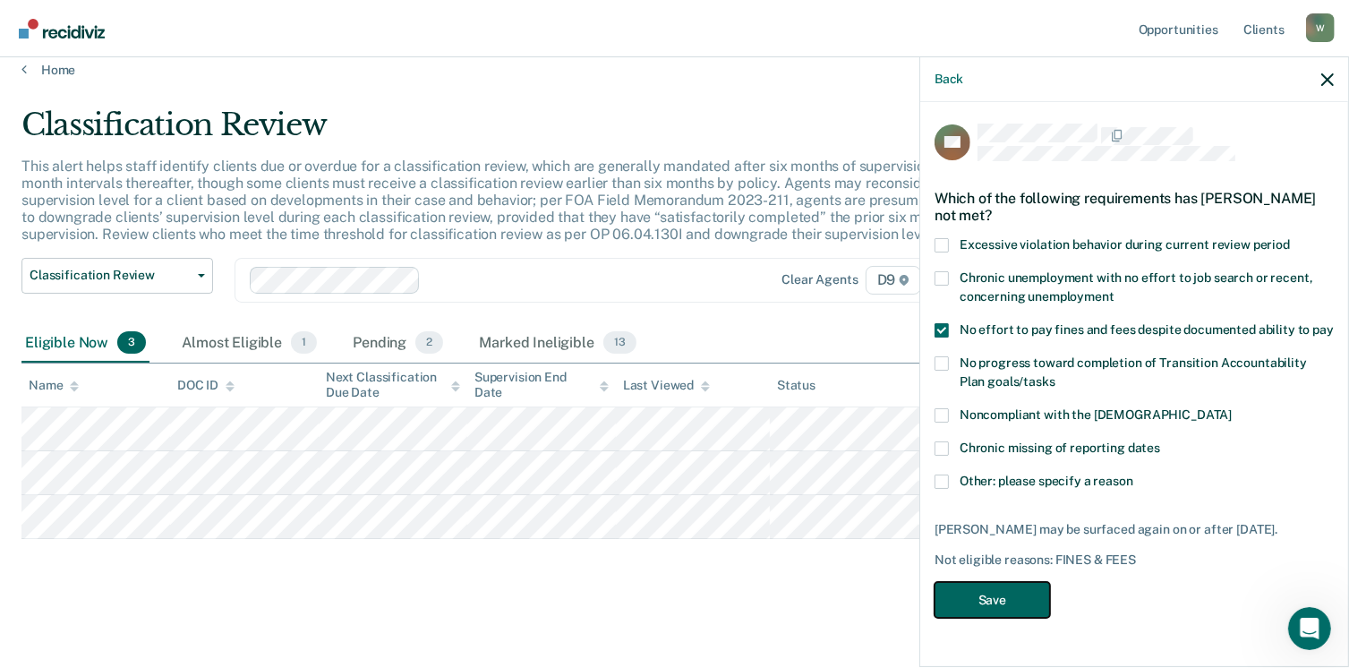
click at [970, 594] on button "Save" at bounding box center [992, 600] width 115 height 37
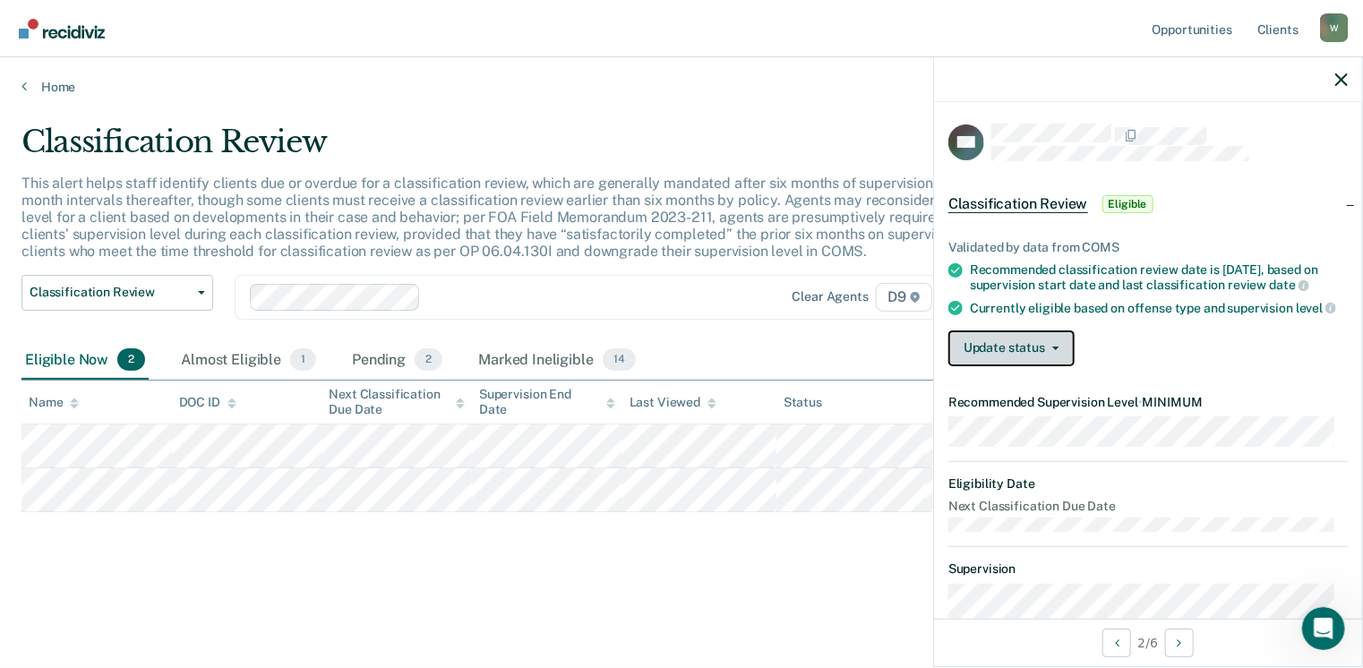
click at [1049, 352] on button "Update status" at bounding box center [1011, 348] width 126 height 36
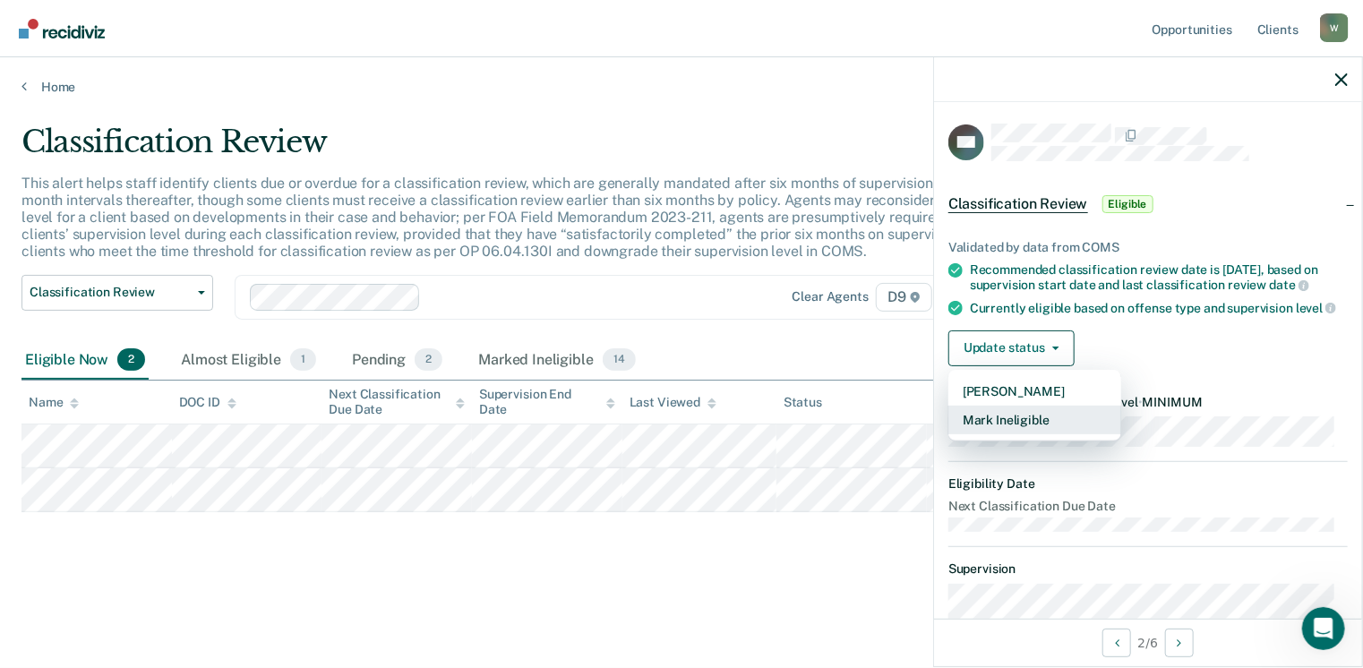
click at [1021, 427] on button "Mark Ineligible" at bounding box center [1034, 420] width 173 height 29
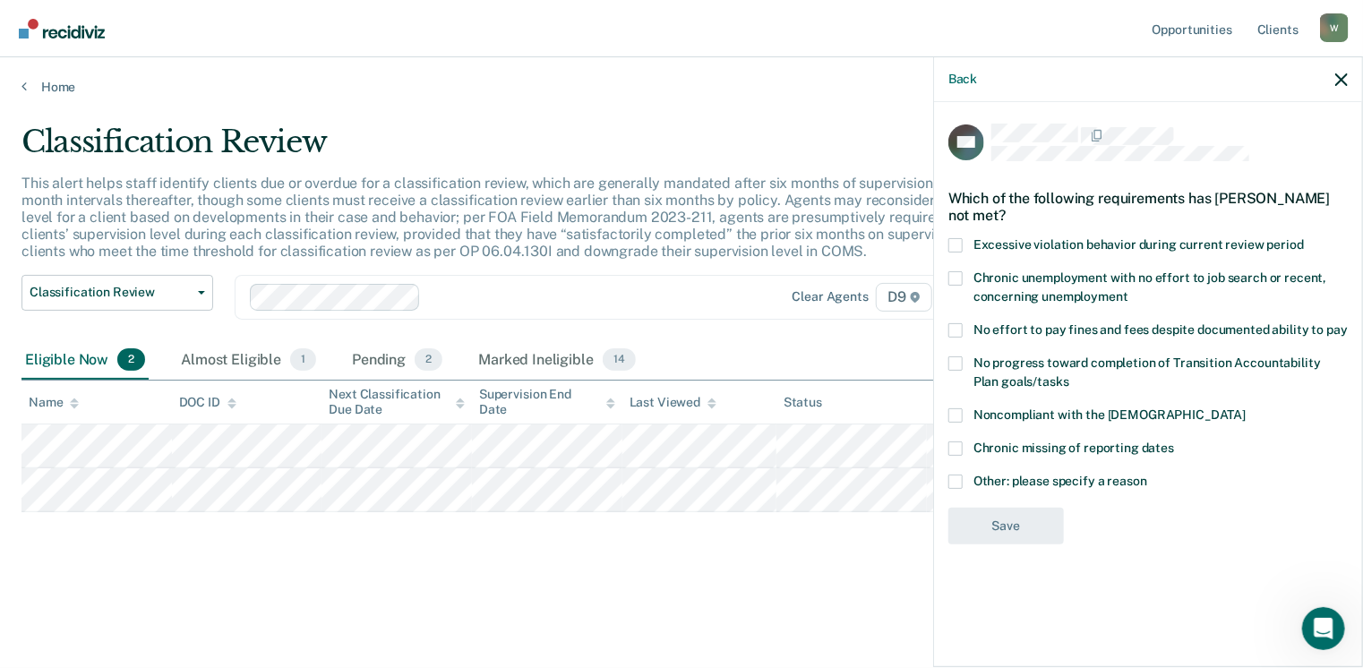
click at [956, 477] on span at bounding box center [955, 481] width 14 height 14
click at [1147, 474] on input "Other: please specify a reason" at bounding box center [1147, 474] width 0 height 0
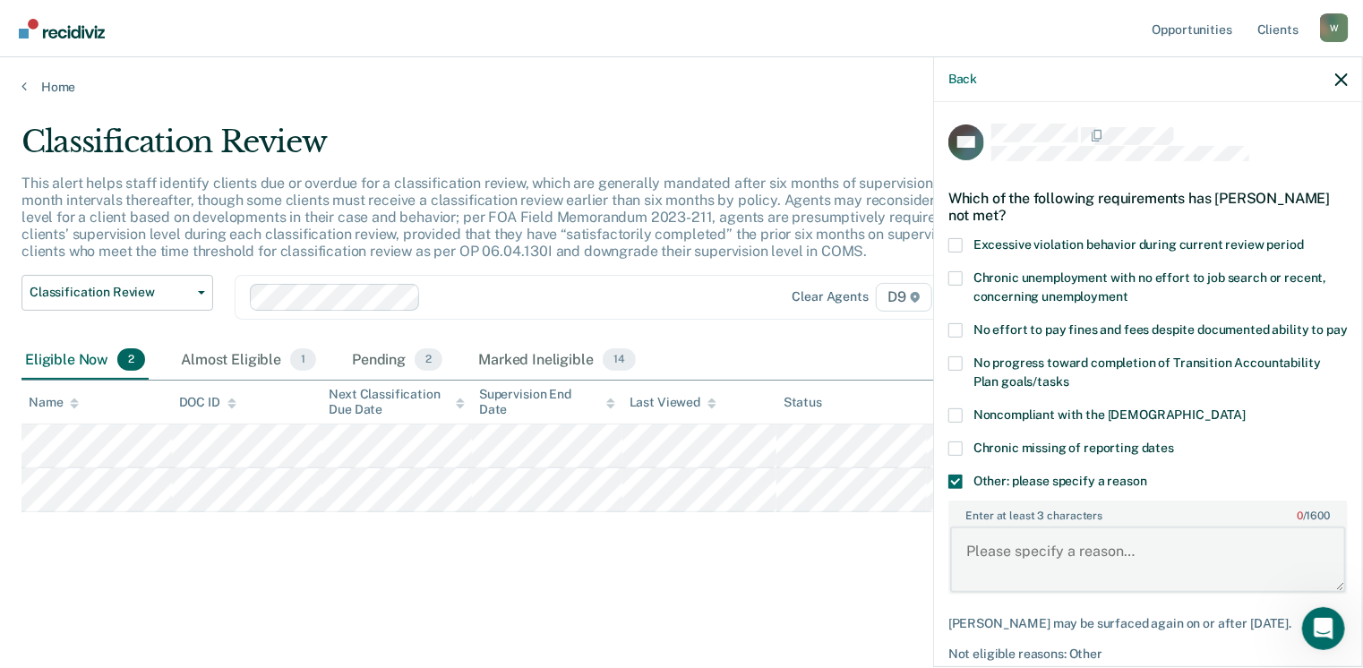
click at [1020, 575] on textarea "Enter at least 3 characters 0 / 1600" at bounding box center [1148, 559] width 396 height 66
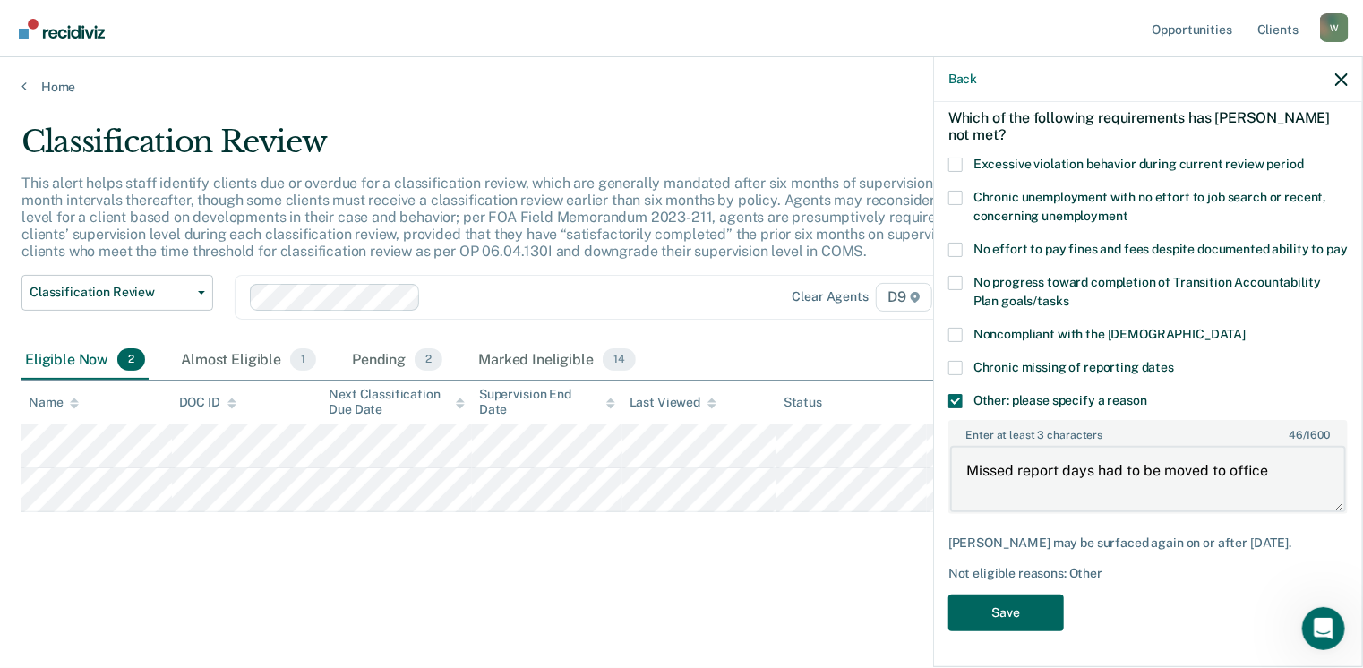
type textarea "Missed report days had to be moved to office"
click at [988, 631] on button "Save" at bounding box center [1005, 612] width 115 height 37
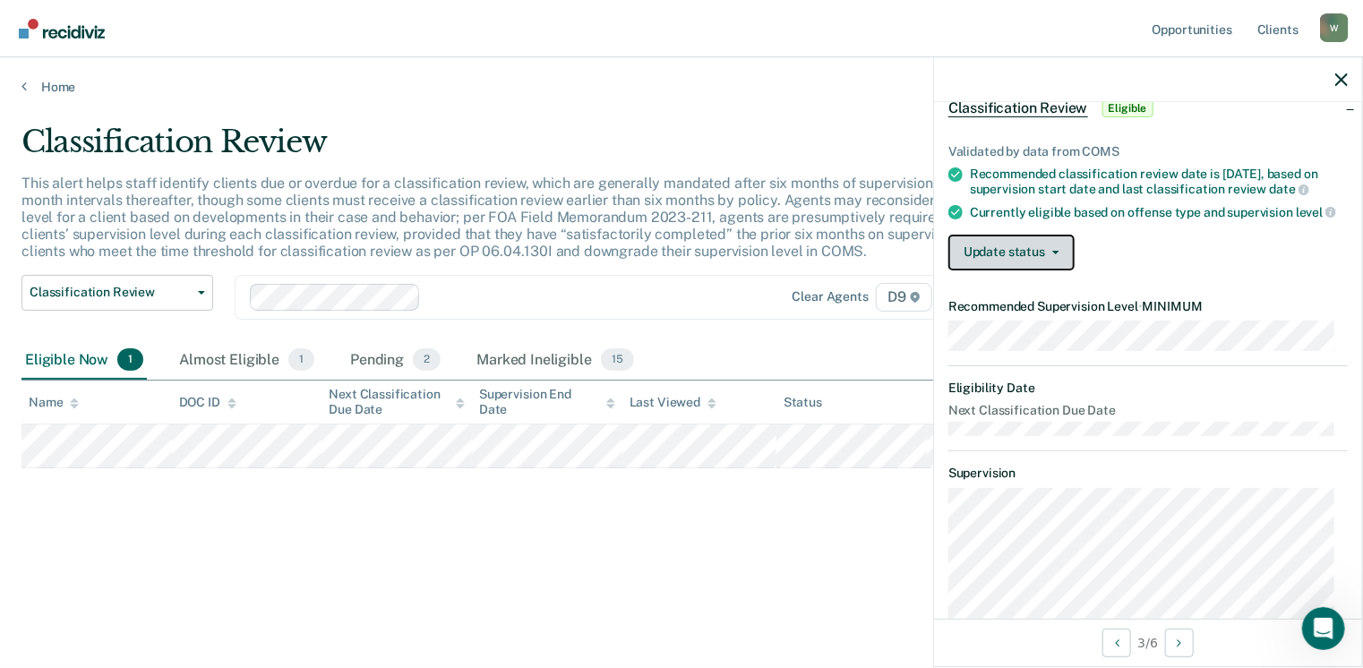
click at [1053, 259] on button "Update status" at bounding box center [1011, 253] width 126 height 36
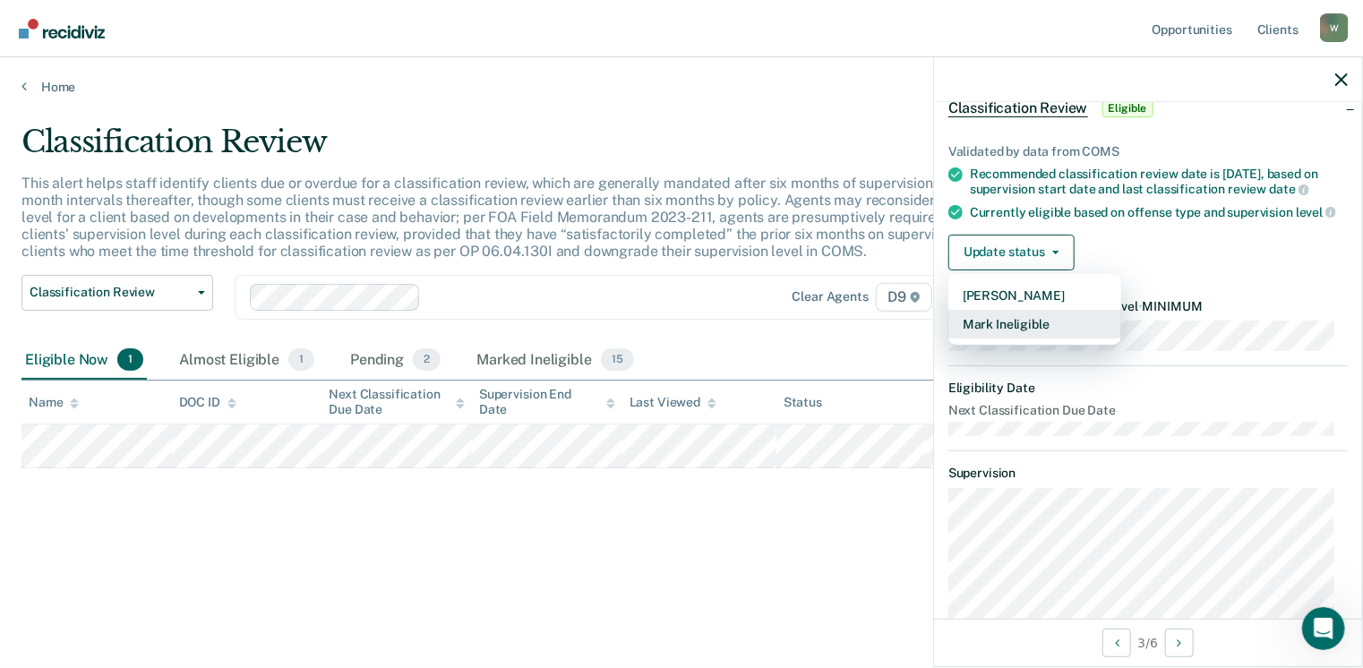
click at [980, 331] on button "Mark Ineligible" at bounding box center [1034, 324] width 173 height 29
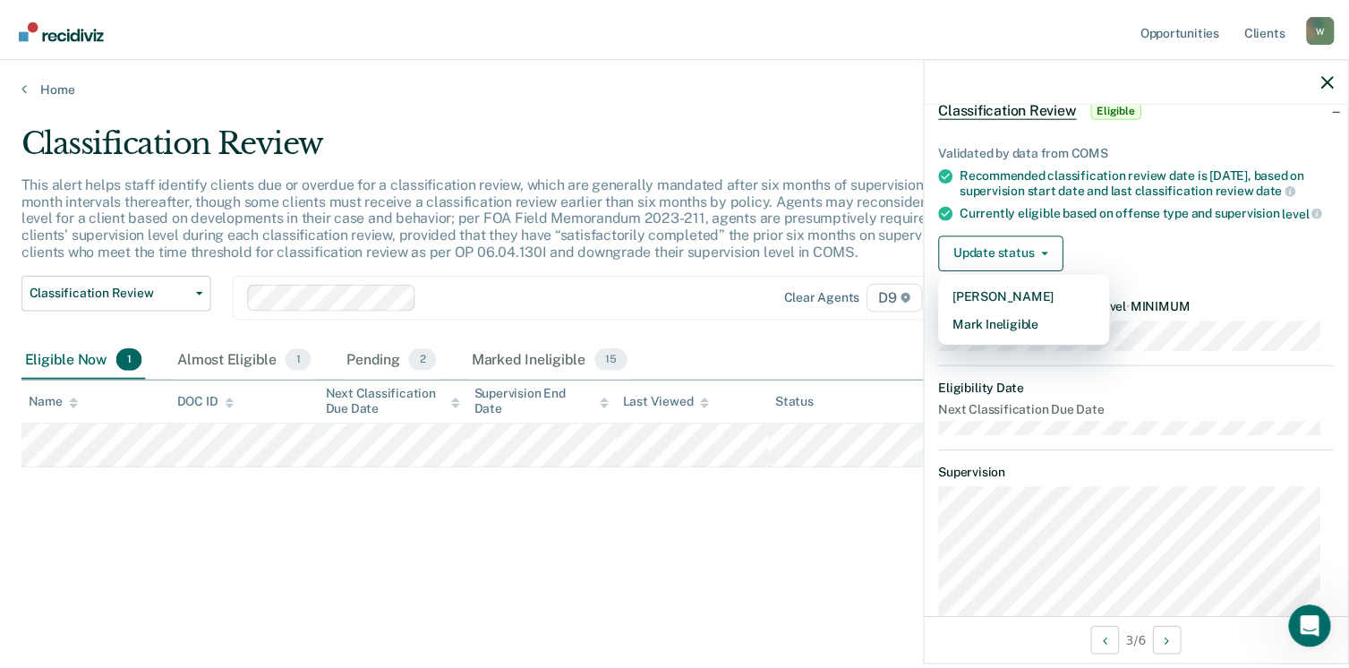
scroll to position [0, 0]
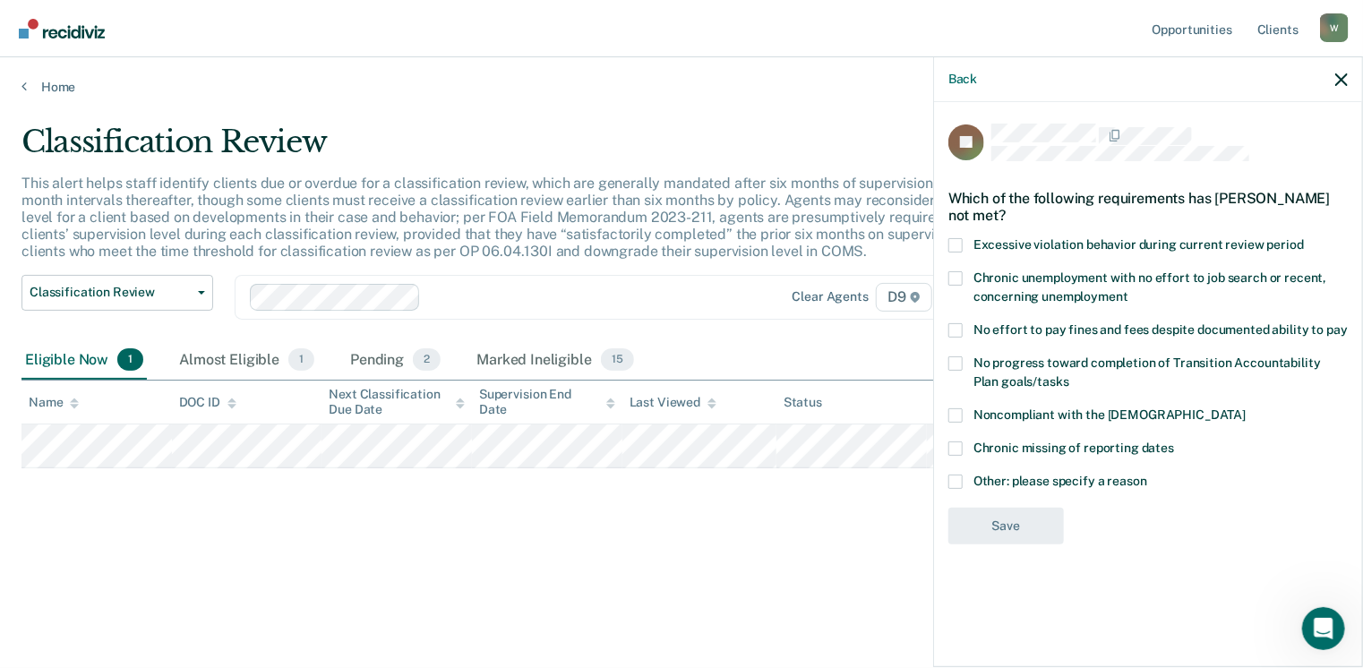
click at [947, 368] on div "JS Which of the following requirements has [PERSON_NAME] not met? Excessive vio…" at bounding box center [1148, 382] width 428 height 561
click at [953, 358] on span at bounding box center [955, 363] width 14 height 14
click at [1069, 375] on input "No progress toward completion of Transition Accountability Plan goals/tasks" at bounding box center [1069, 375] width 0 height 0
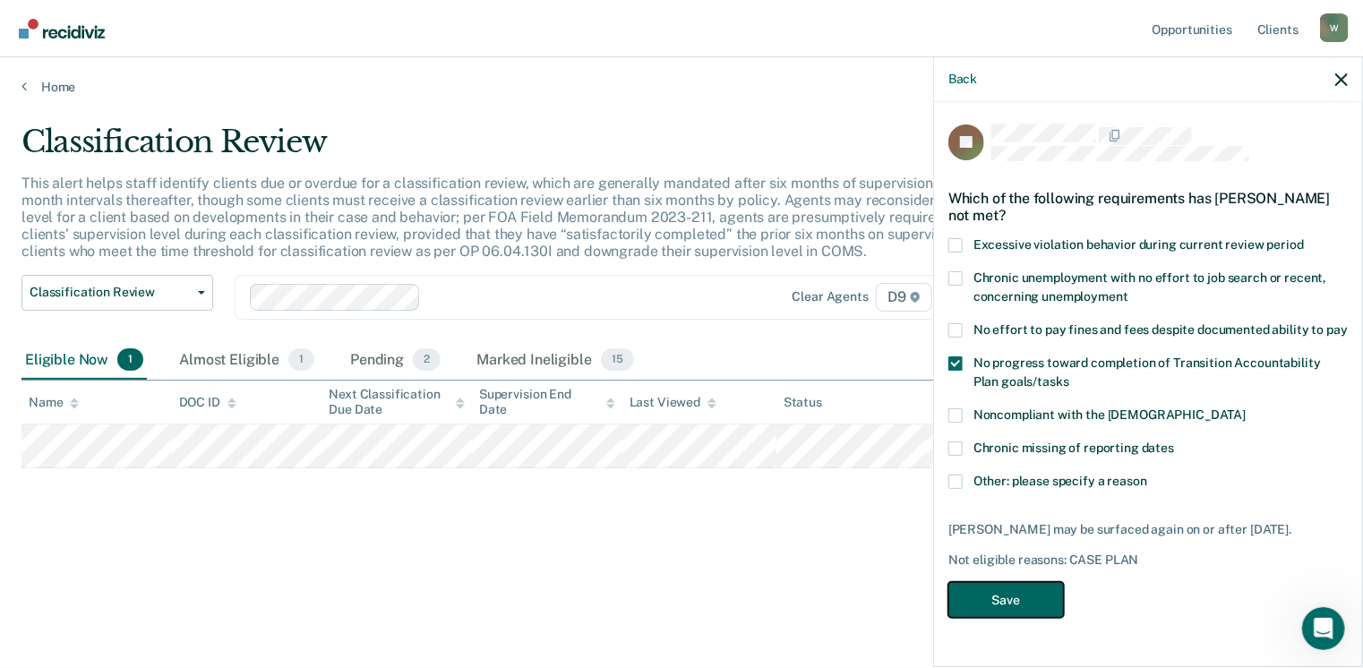
click at [1004, 612] on button "Save" at bounding box center [1005, 600] width 115 height 37
